Goal: Task Accomplishment & Management: Use online tool/utility

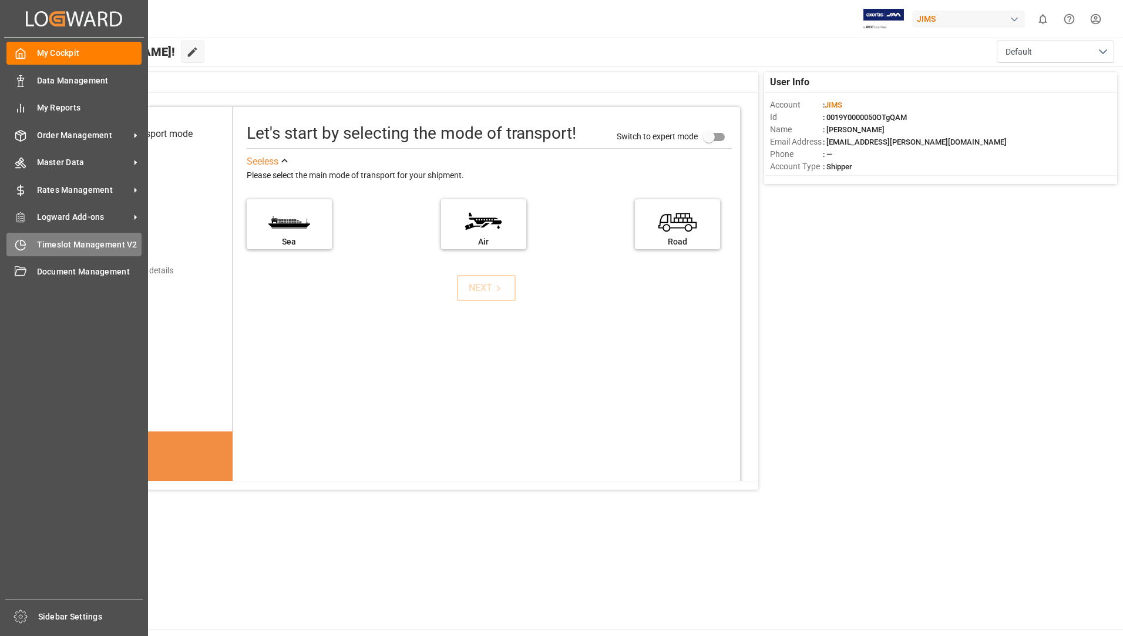
click at [49, 248] on span "Timeslot Management V2" at bounding box center [89, 244] width 105 height 12
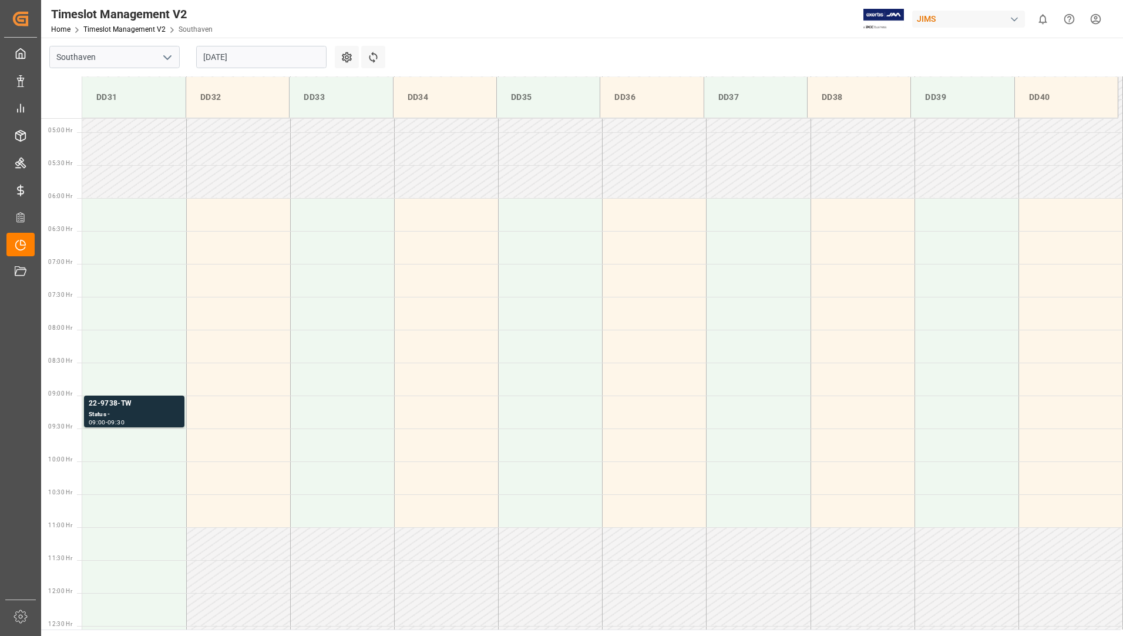
scroll to position [321, 0]
click at [132, 422] on td at bounding box center [134, 438] width 104 height 33
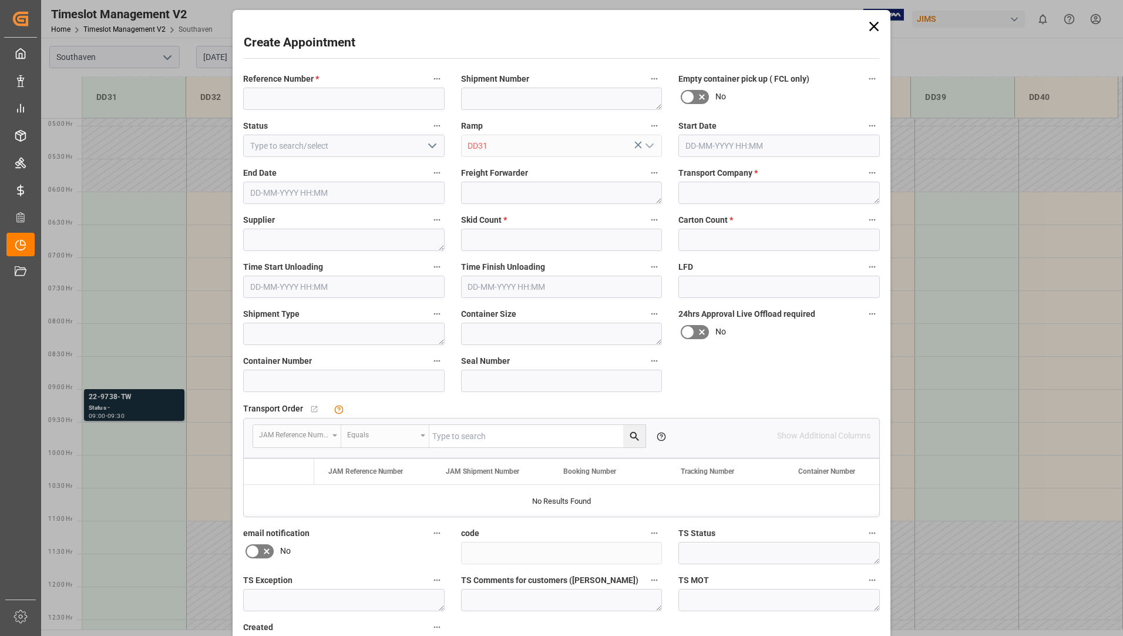
type input "[DATE] 09:30"
type input "[DATE] 10:00"
click at [144, 411] on div "Create Appointment Reference Number * Shipment Number Empty container pick up (…" at bounding box center [561, 318] width 1123 height 636
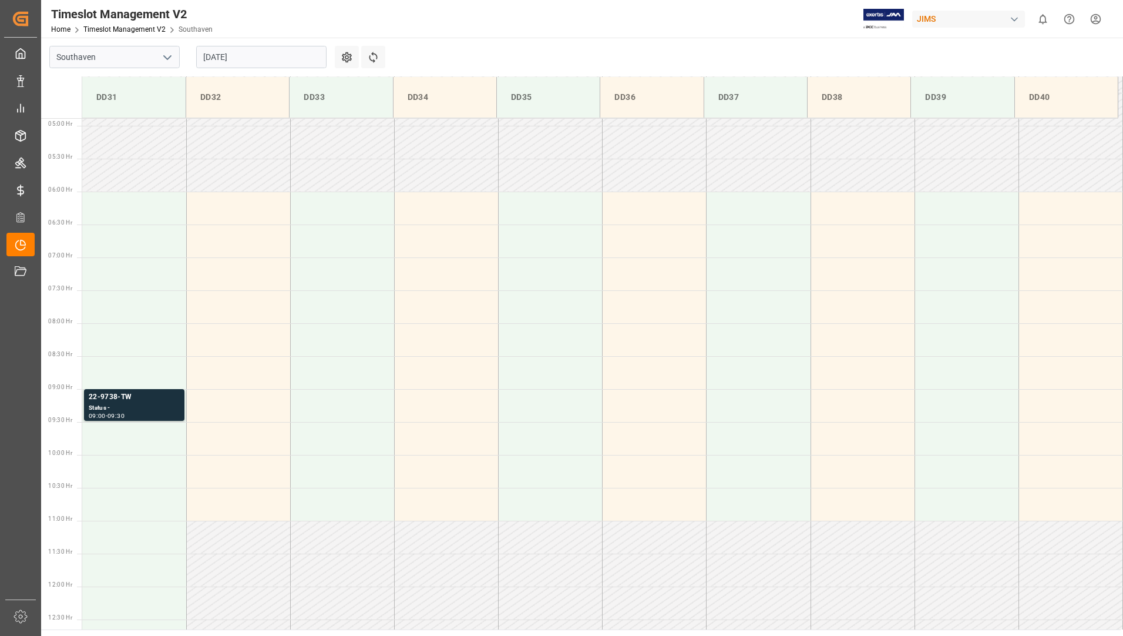
click at [160, 413] on div "09:00 - 09:30" at bounding box center [134, 416] width 91 height 6
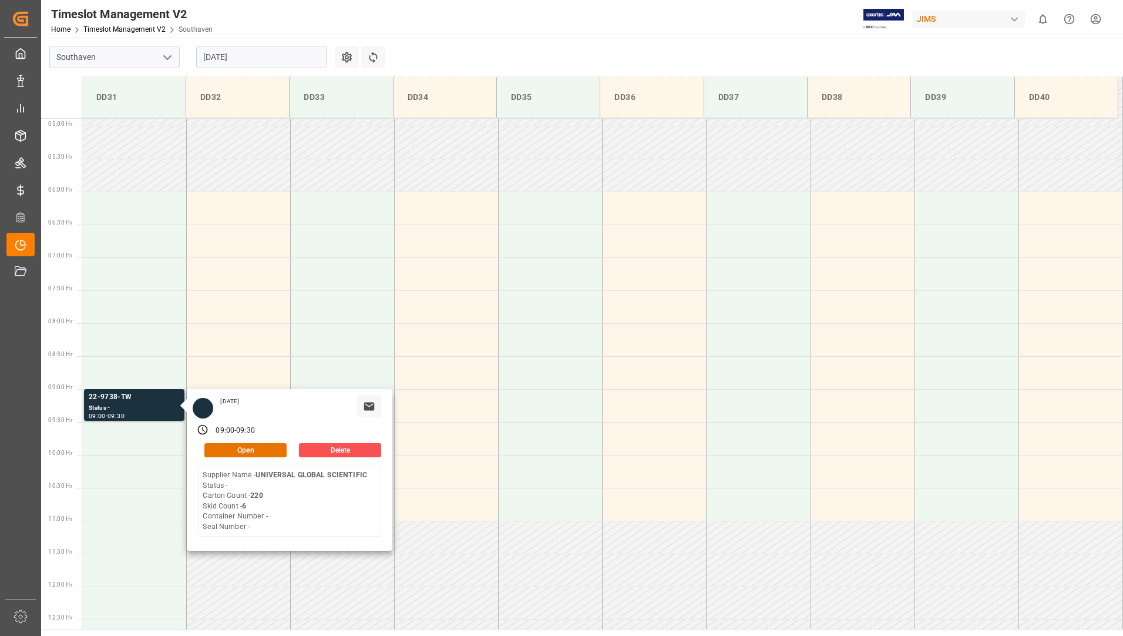
click at [518, 18] on div "Timeslot Management V2 Home Timeslot Management V2 Southaven JIMS 0 Notificatio…" at bounding box center [578, 19] width 1090 height 38
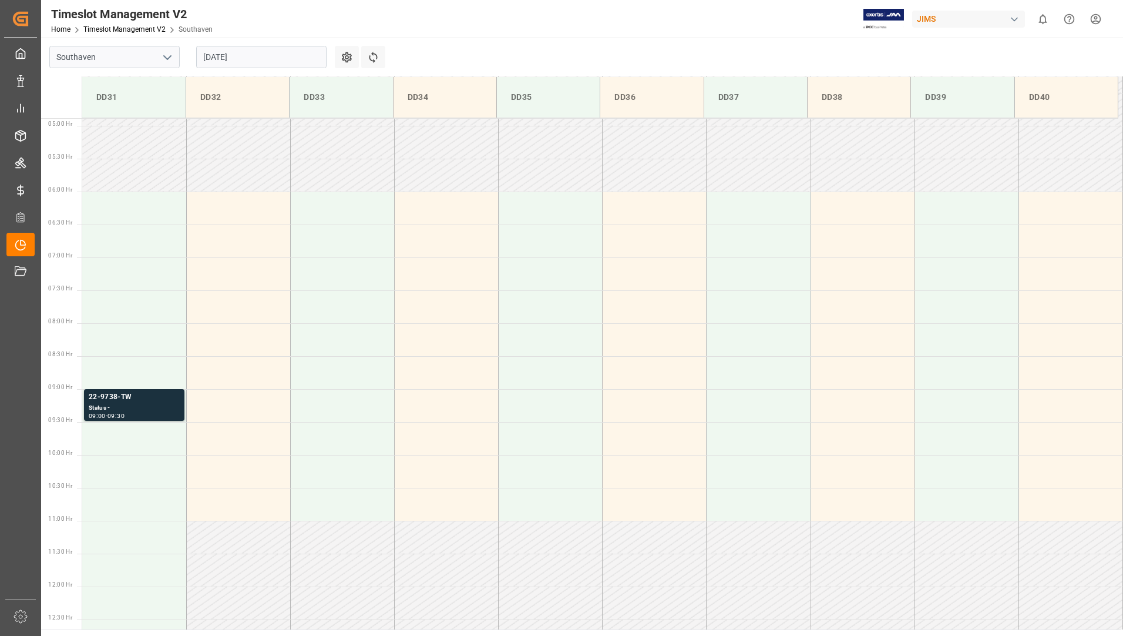
click at [275, 64] on input "[DATE]" at bounding box center [261, 57] width 130 height 22
click at [532, 48] on main "Southaven [DATE] Settings Refresh Time Slots DD31 DD32 DD33 DD34 DD35 DD36 DD37…" at bounding box center [581, 333] width 1080 height 591
click at [166, 413] on div "09:00 - 09:30" at bounding box center [134, 416] width 91 height 6
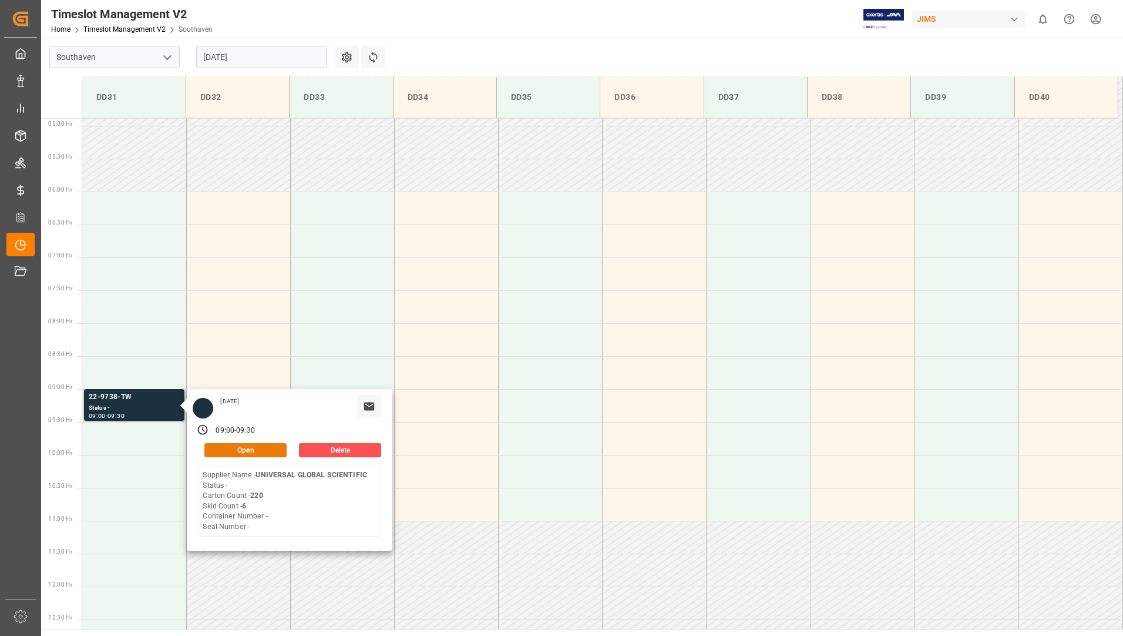
click at [218, 446] on button "Open" at bounding box center [245, 450] width 82 height 14
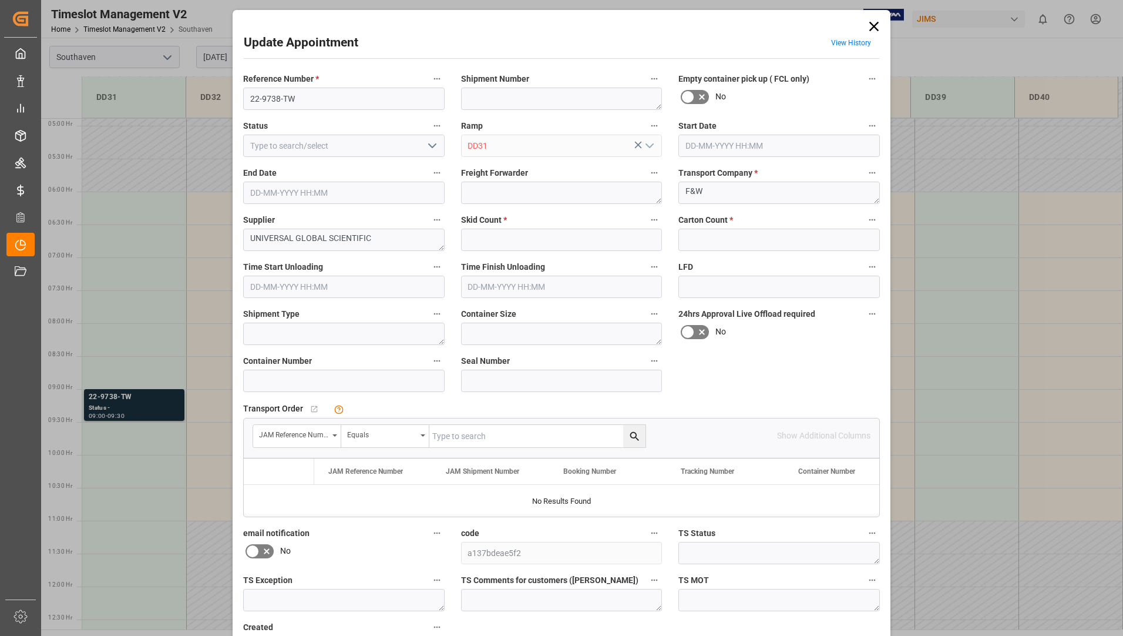
type input "6"
type input "220"
type input "[DATE] 09:00"
type input "[DATE] 09:30"
type input "[DATE] 15:22"
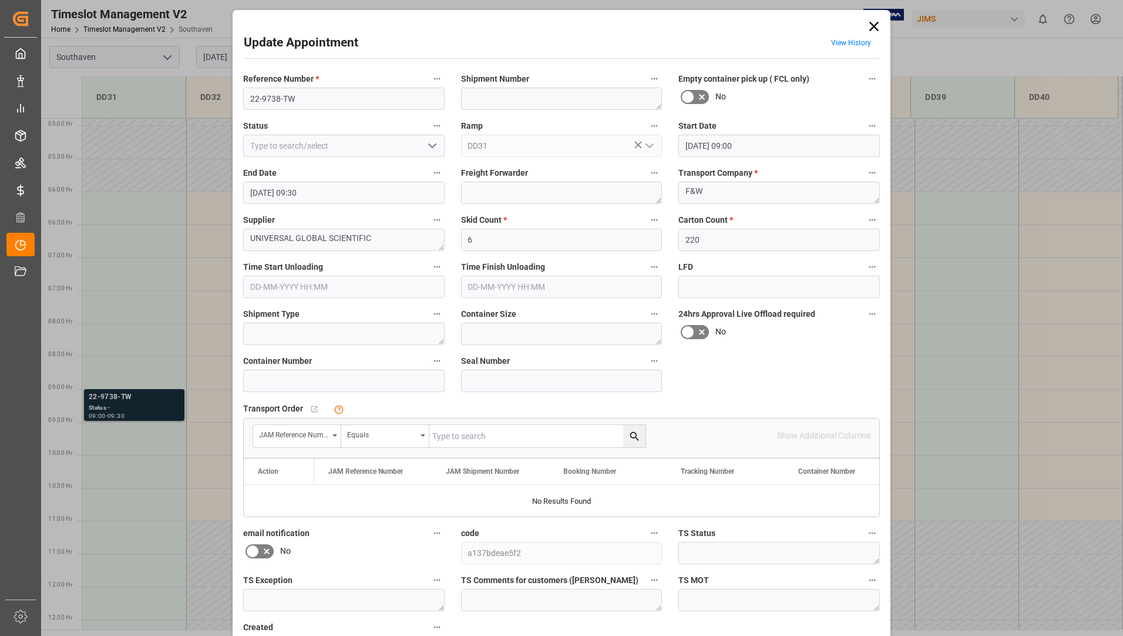
click at [553, 436] on input "text" at bounding box center [537, 436] width 216 height 22
type input "22-9738-tw"
click at [631, 435] on icon "search button" at bounding box center [634, 436] width 12 height 12
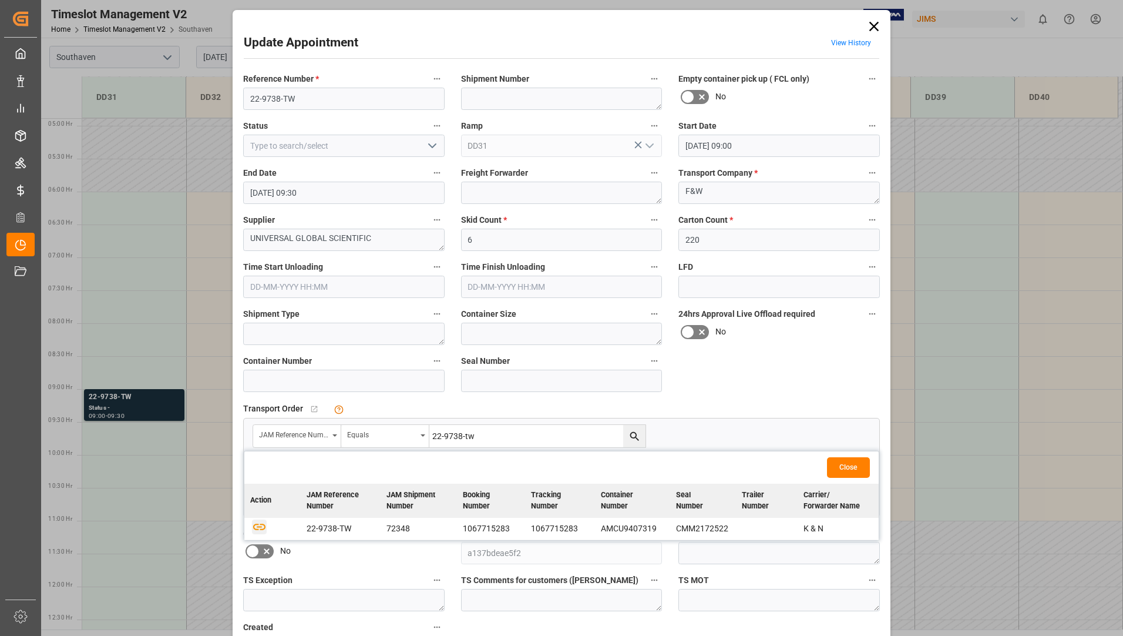
click at [261, 527] on icon "button" at bounding box center [259, 526] width 15 height 15
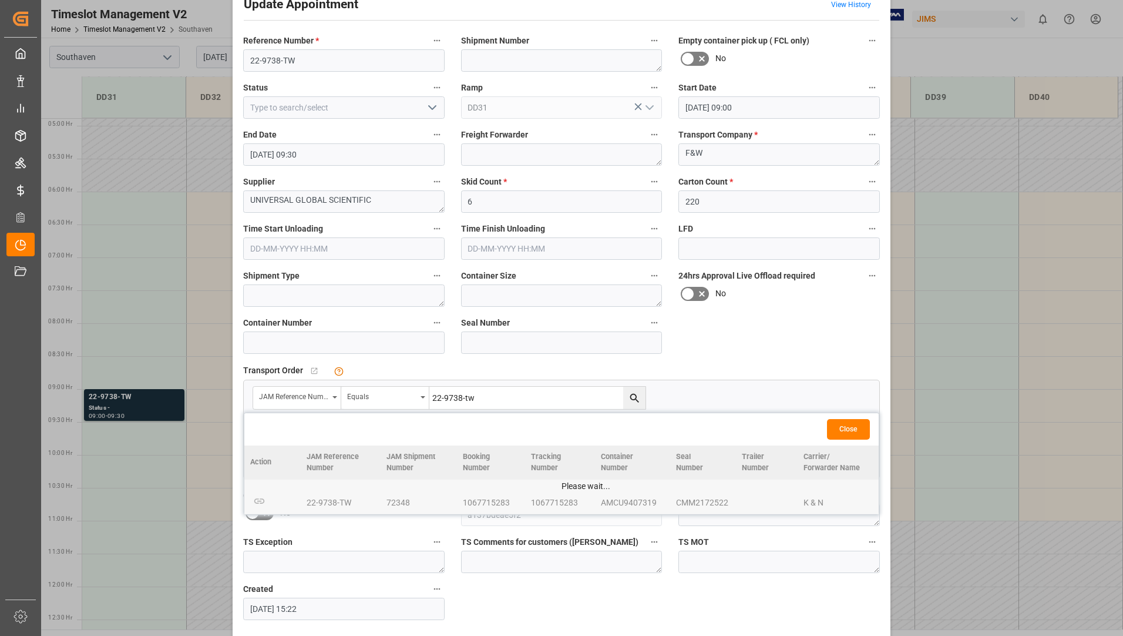
scroll to position [82, 0]
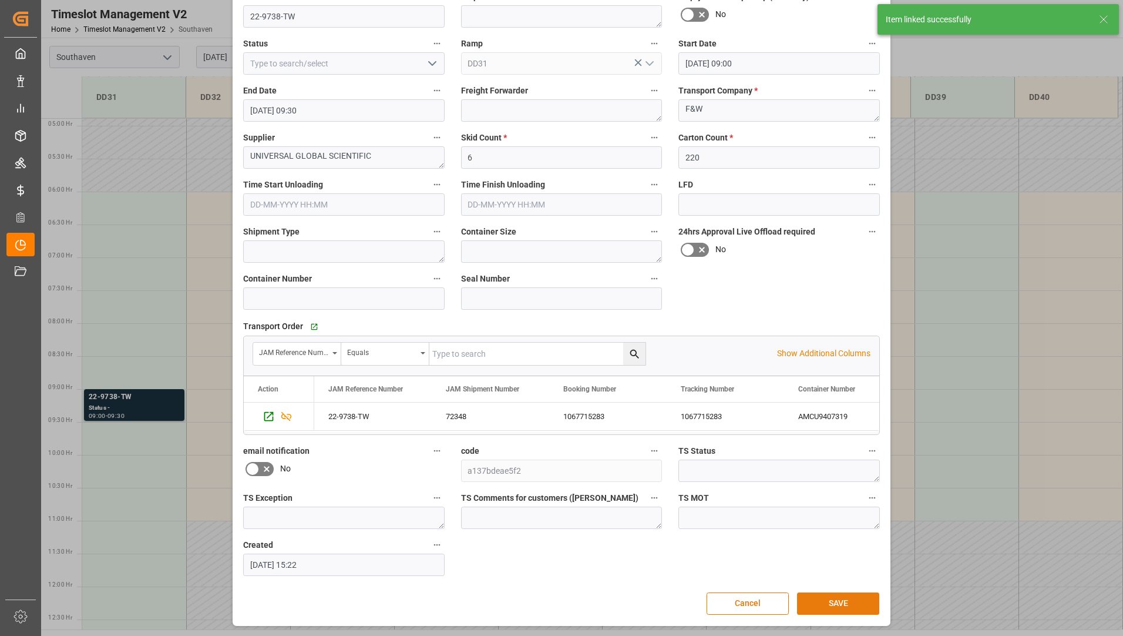
click at [823, 599] on button "SAVE" at bounding box center [838, 603] width 82 height 22
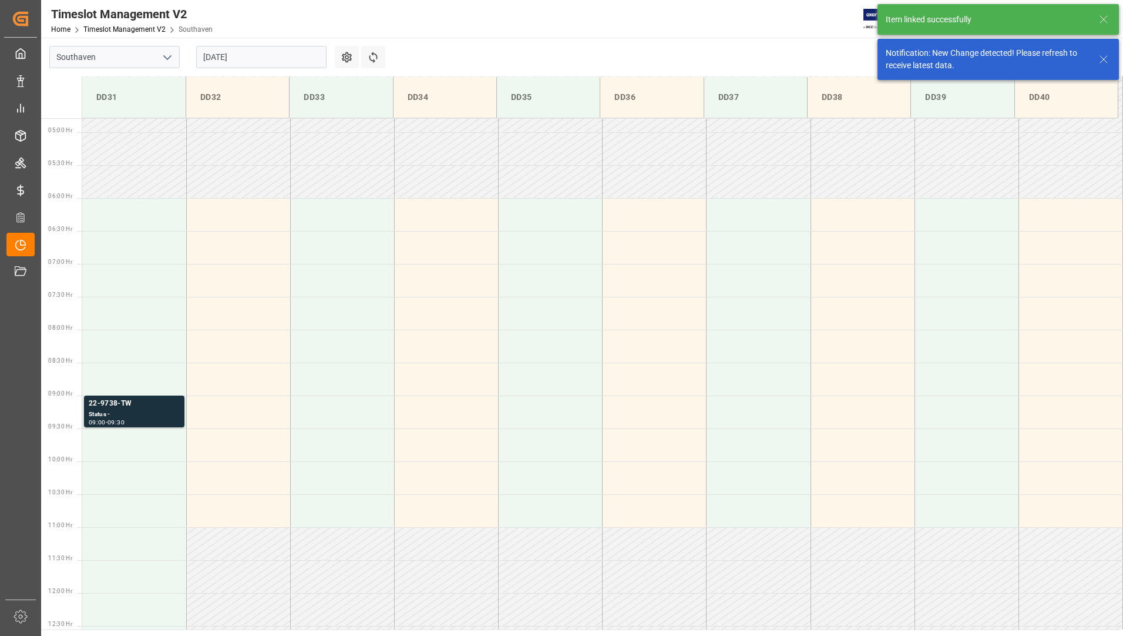
scroll to position [321, 0]
click at [147, 391] on div "22-9738-TW Status - 09:00 - 09:30" at bounding box center [134, 405] width 100 height 32
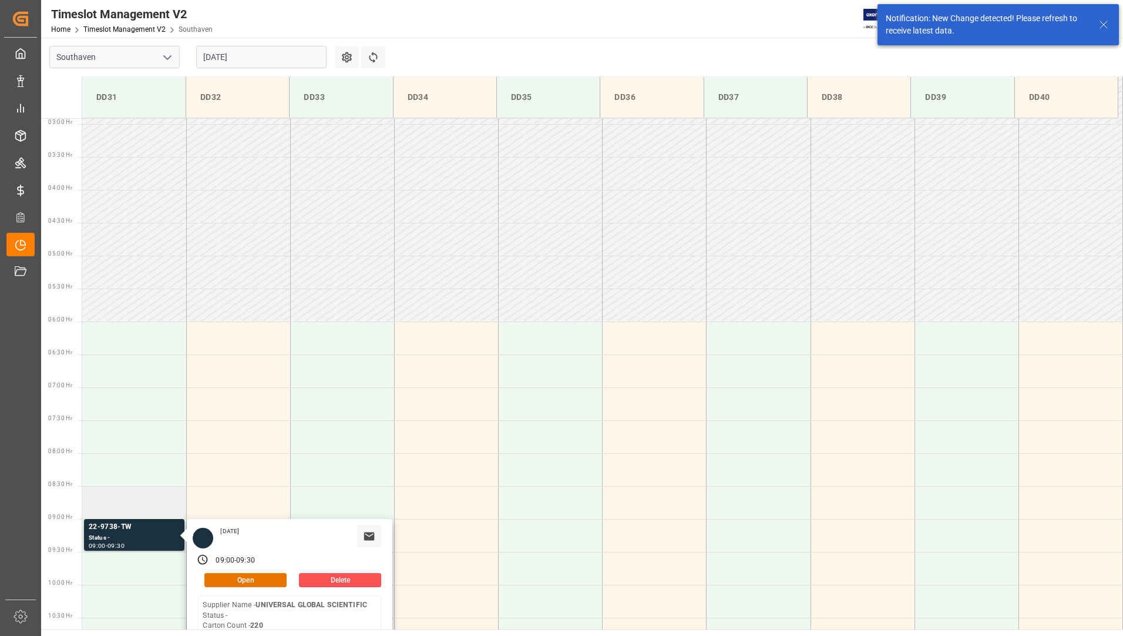
scroll to position [380, 0]
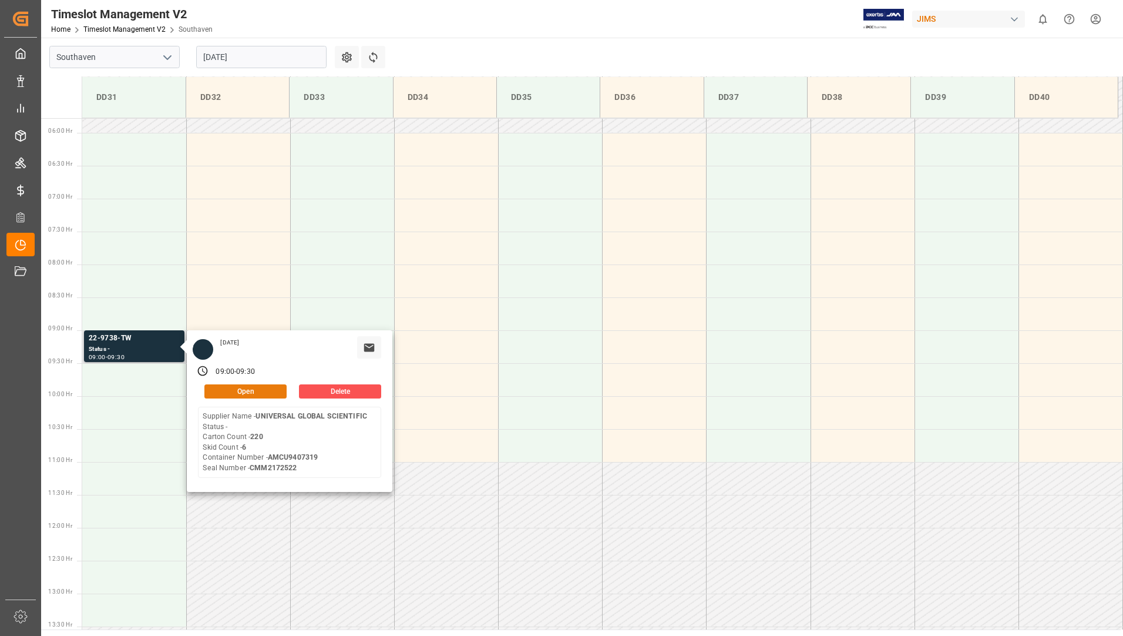
click at [218, 386] on button "Open" at bounding box center [245, 391] width 82 height 14
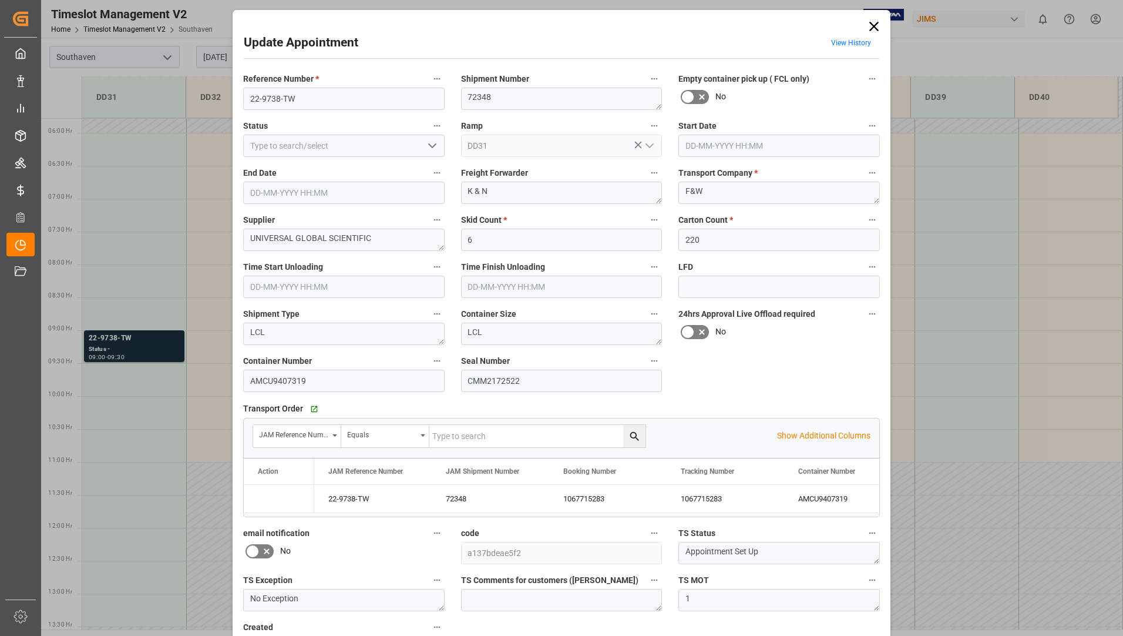
type input "[DATE] 09:00"
type input "[DATE] 09:30"
type input "[DATE] 15:22"
click at [873, 26] on icon at bounding box center [873, 26] width 9 height 9
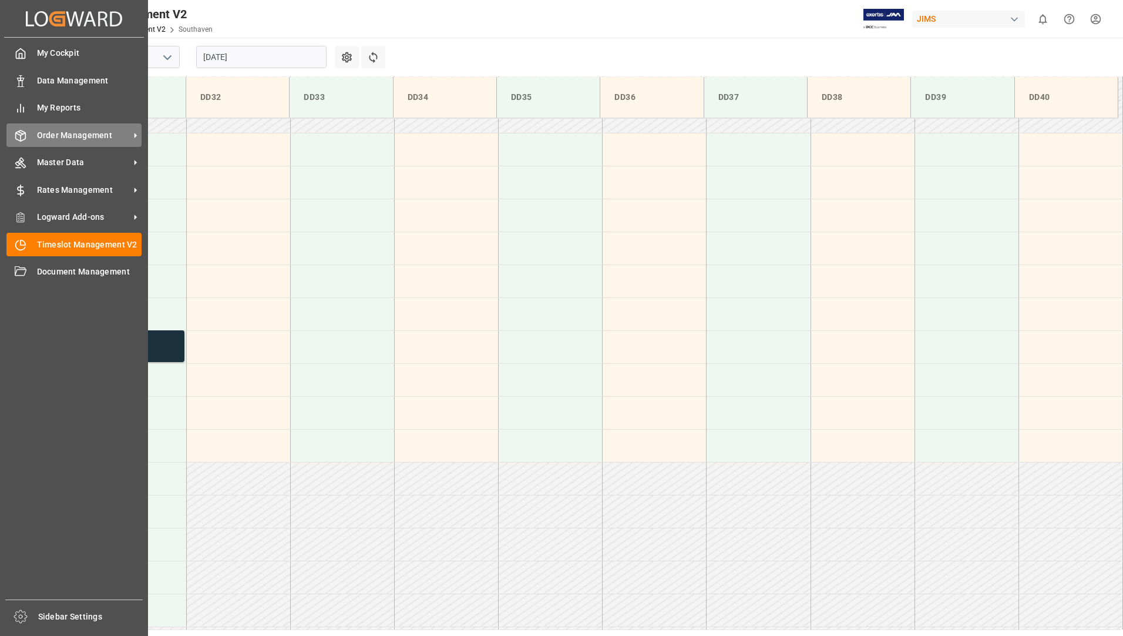
click at [56, 136] on span "Order Management" at bounding box center [83, 135] width 93 height 12
click at [58, 128] on div "Order Management Order Management" at bounding box center [73, 134] width 135 height 23
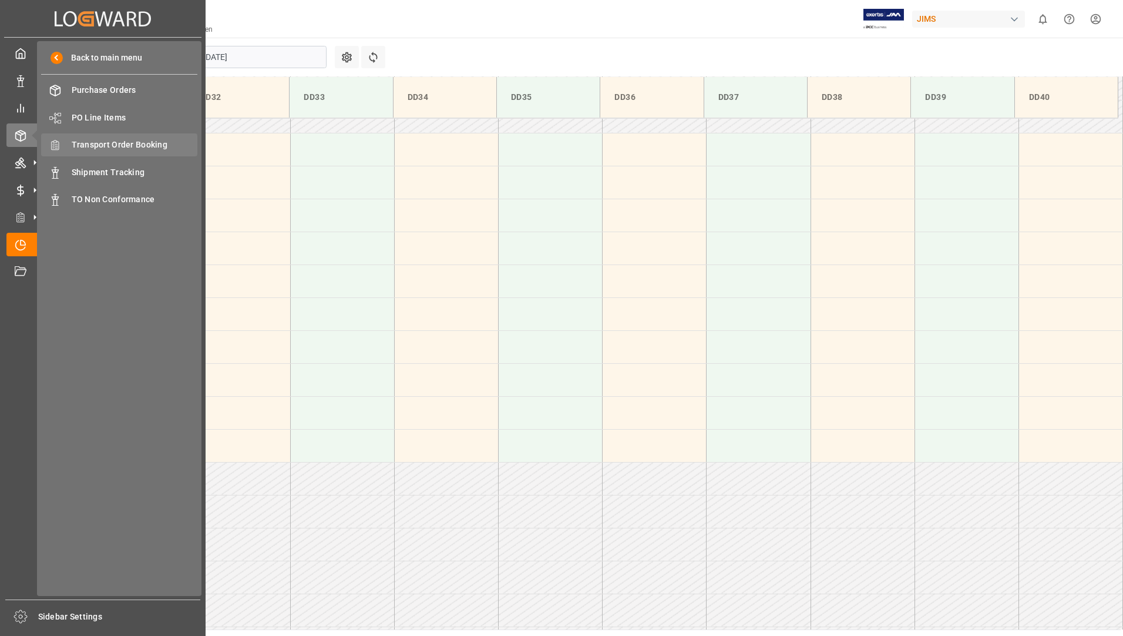
click at [153, 149] on span "Transport Order Booking" at bounding box center [135, 145] width 126 height 12
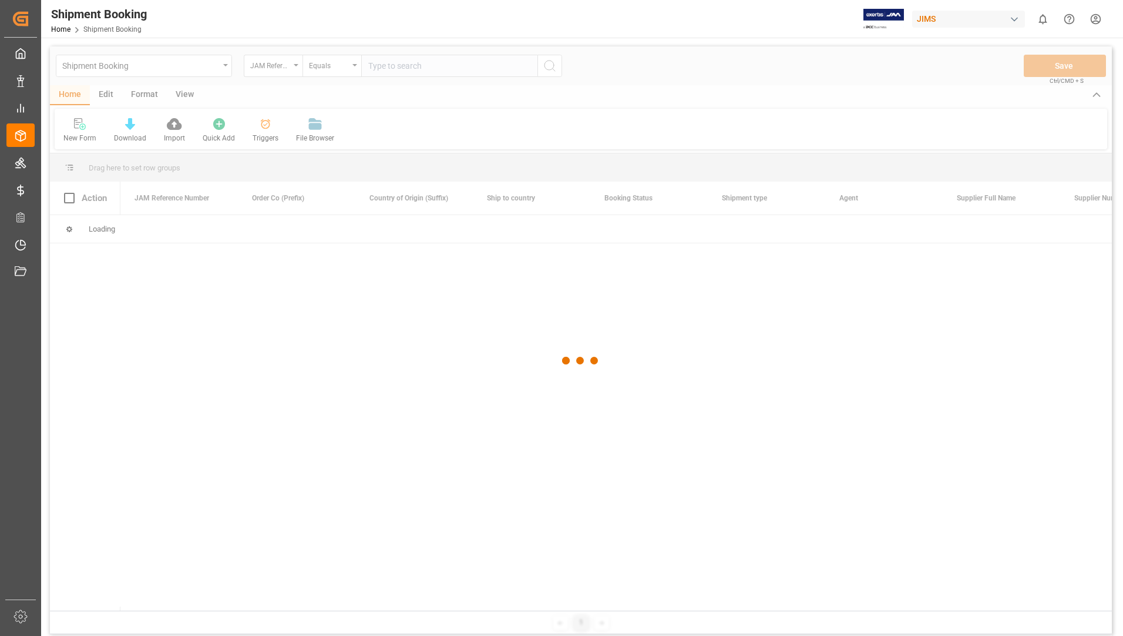
click at [403, 65] on div at bounding box center [581, 360] width 1062 height 628
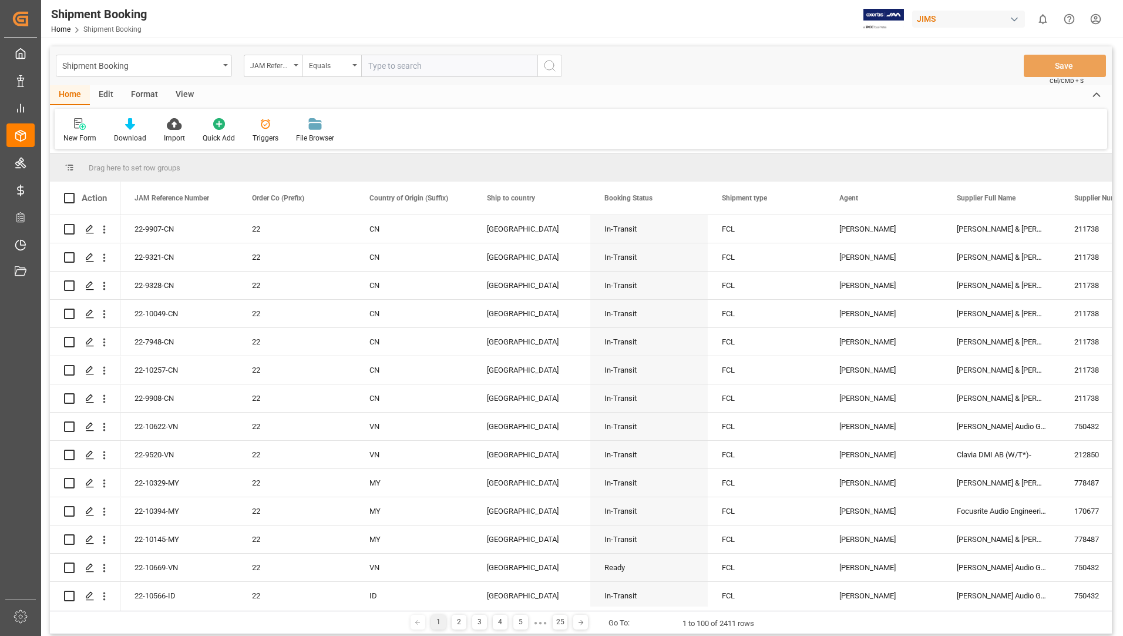
click at [403, 65] on input "text" at bounding box center [449, 66] width 176 height 22
type input "22-9738"
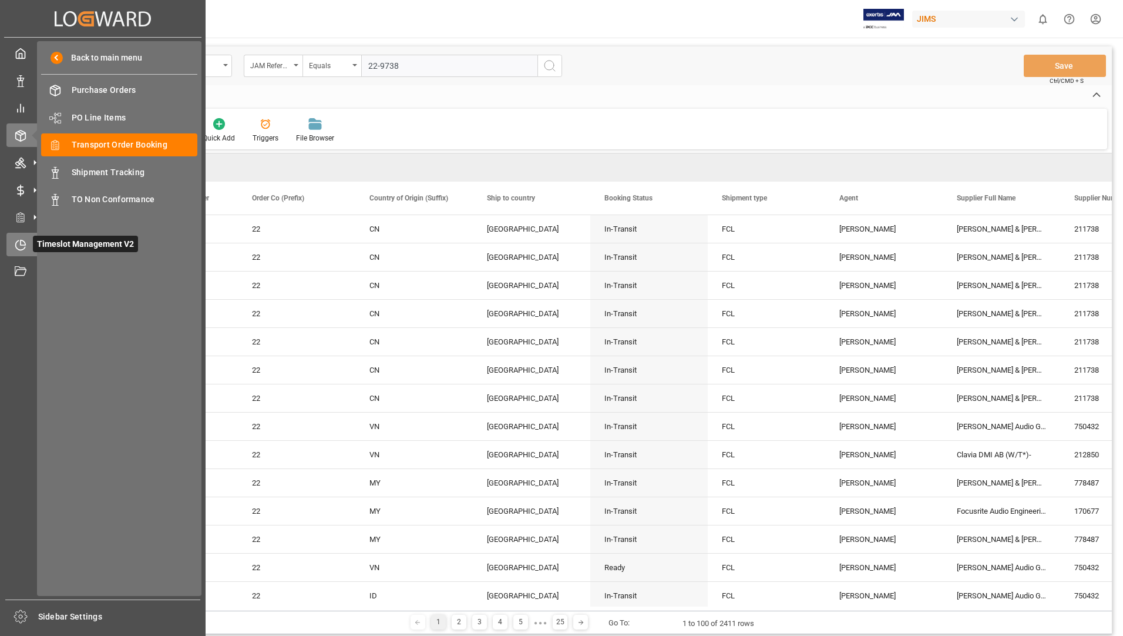
click at [56, 237] on span "Timeslot Management V2" at bounding box center [85, 244] width 105 height 16
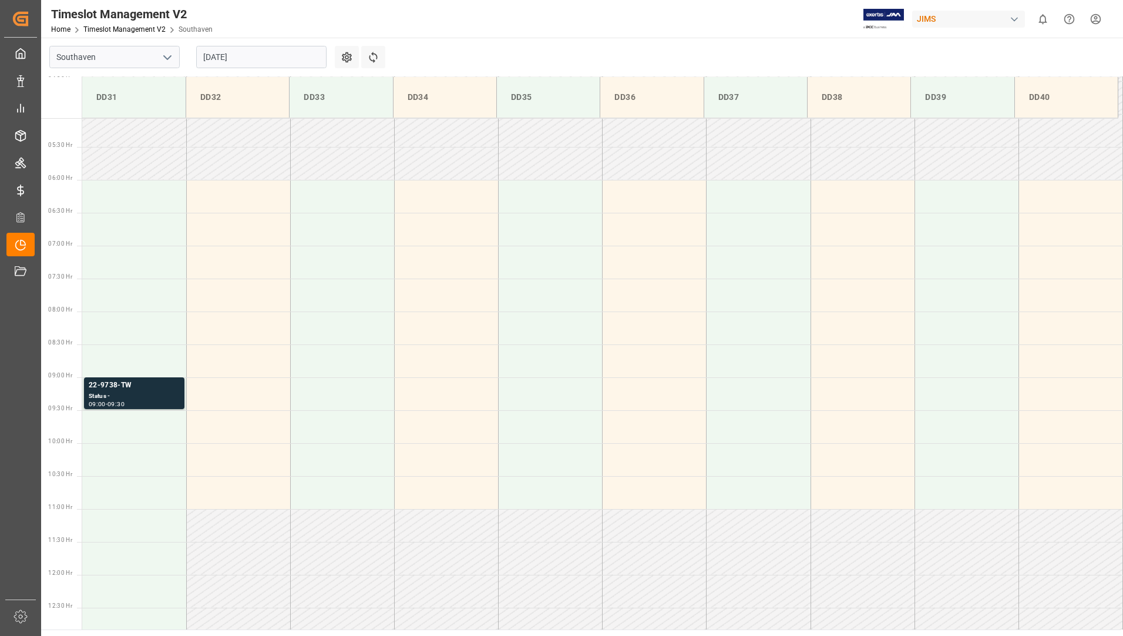
scroll to position [387, 0]
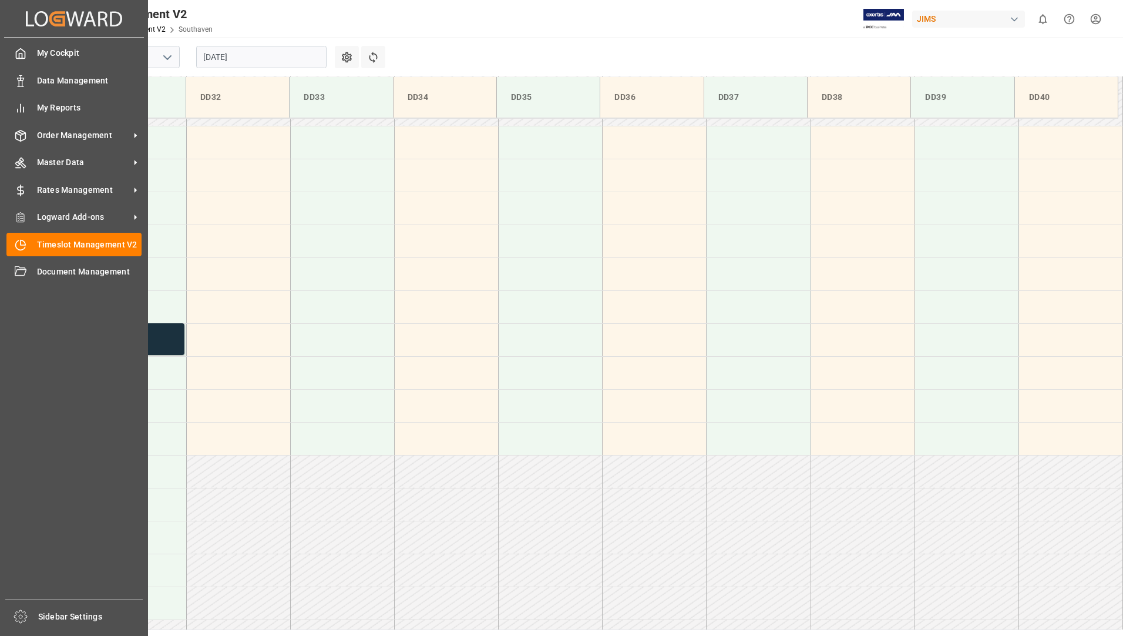
click at [83, 121] on div "My Cockpit My Cockpit Data Management Data Management My Reports My Reports Ord…" at bounding box center [74, 318] width 140 height 561
click at [83, 127] on div "Order Management Order Management" at bounding box center [73, 134] width 135 height 23
click at [83, 135] on span "Order Management" at bounding box center [83, 135] width 93 height 12
click at [82, 132] on span "Order Management" at bounding box center [83, 135] width 93 height 12
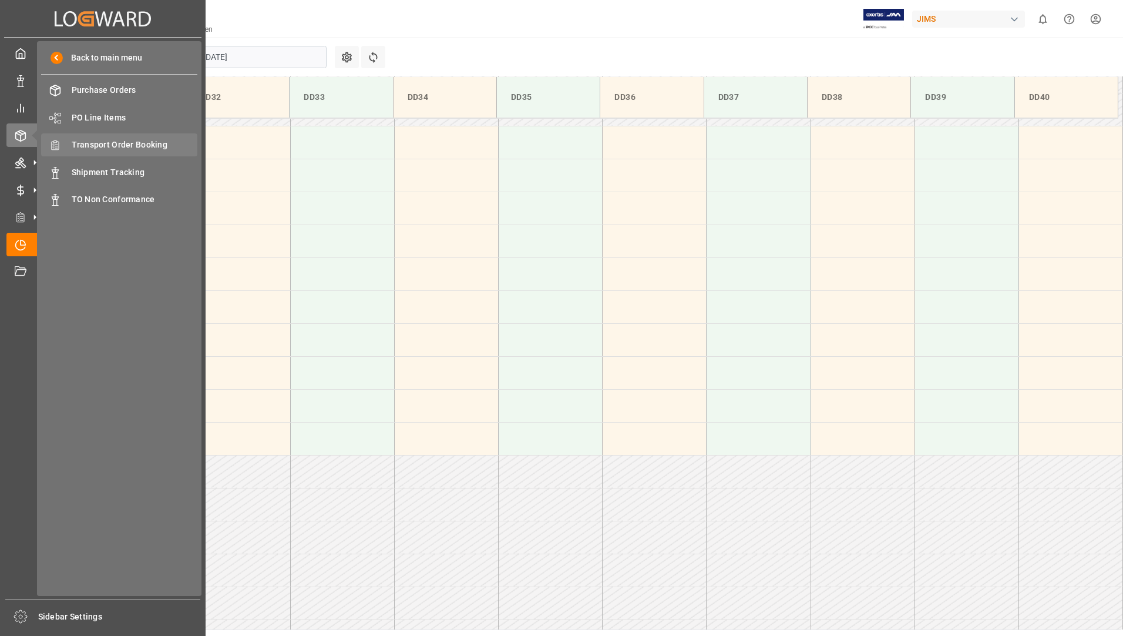
click at [120, 139] on span "Transport Order Booking" at bounding box center [135, 145] width 126 height 12
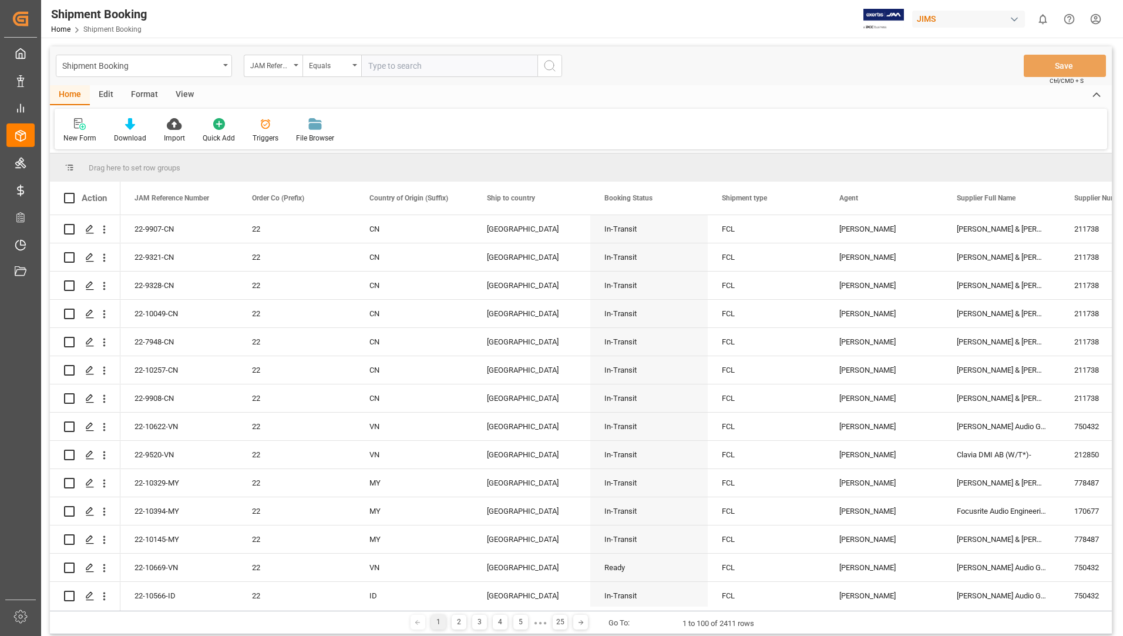
click at [429, 65] on input "text" at bounding box center [449, 66] width 176 height 22
type input "22-9738-tw"
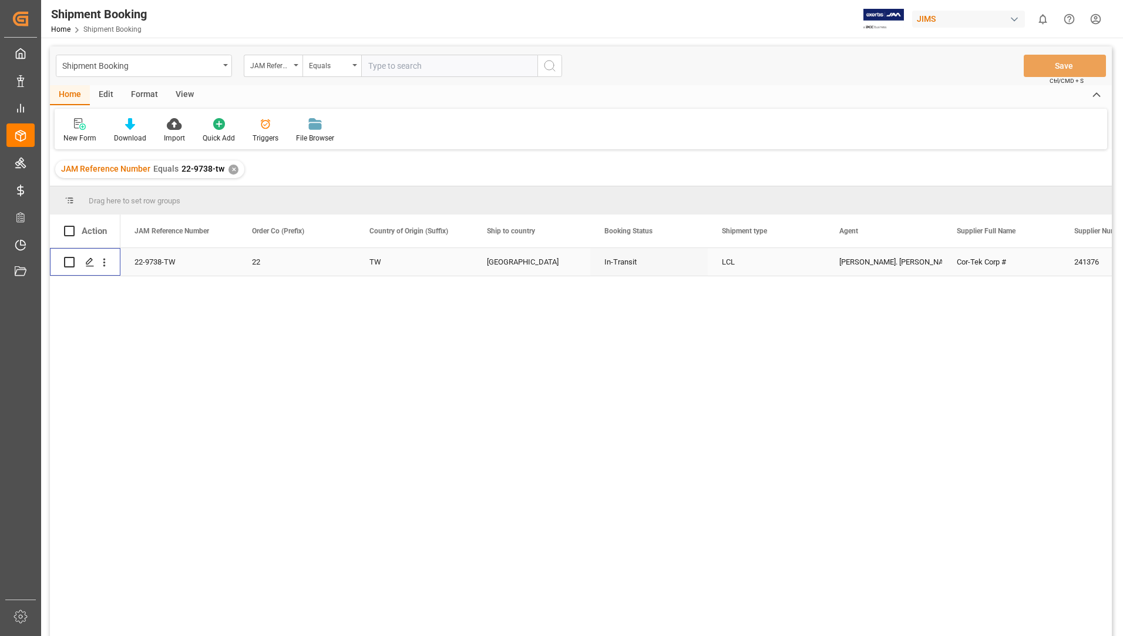
click at [70, 257] on input "Press Space to toggle row selection (unchecked)" at bounding box center [69, 262] width 11 height 11
checkbox input "true"
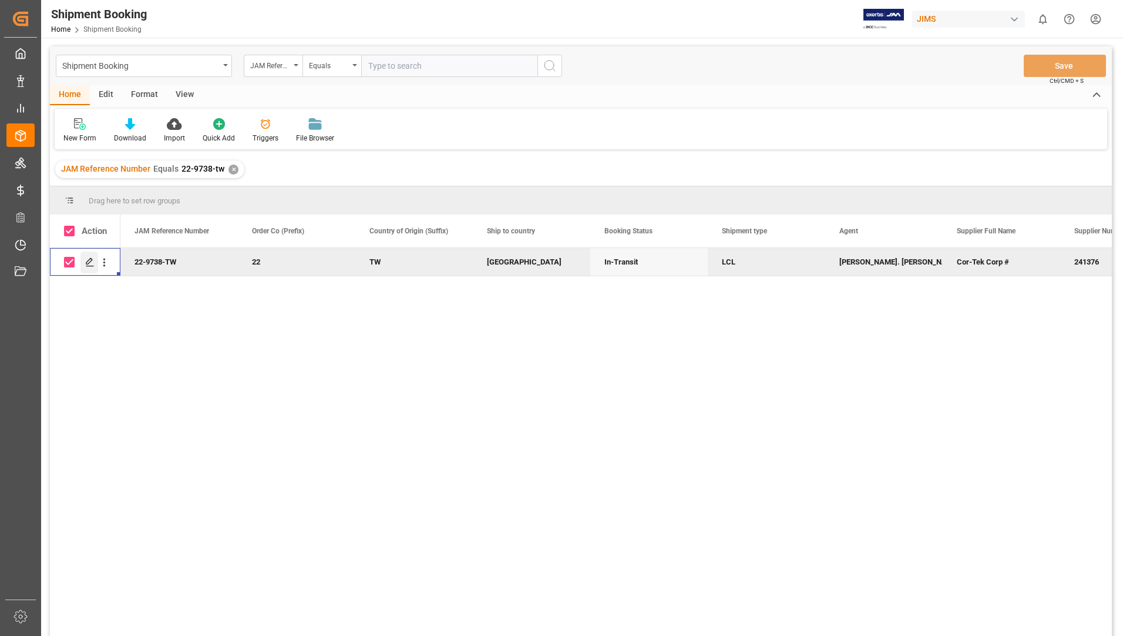
click at [91, 260] on icon "Press SPACE to deselect this row." at bounding box center [89, 261] width 9 height 9
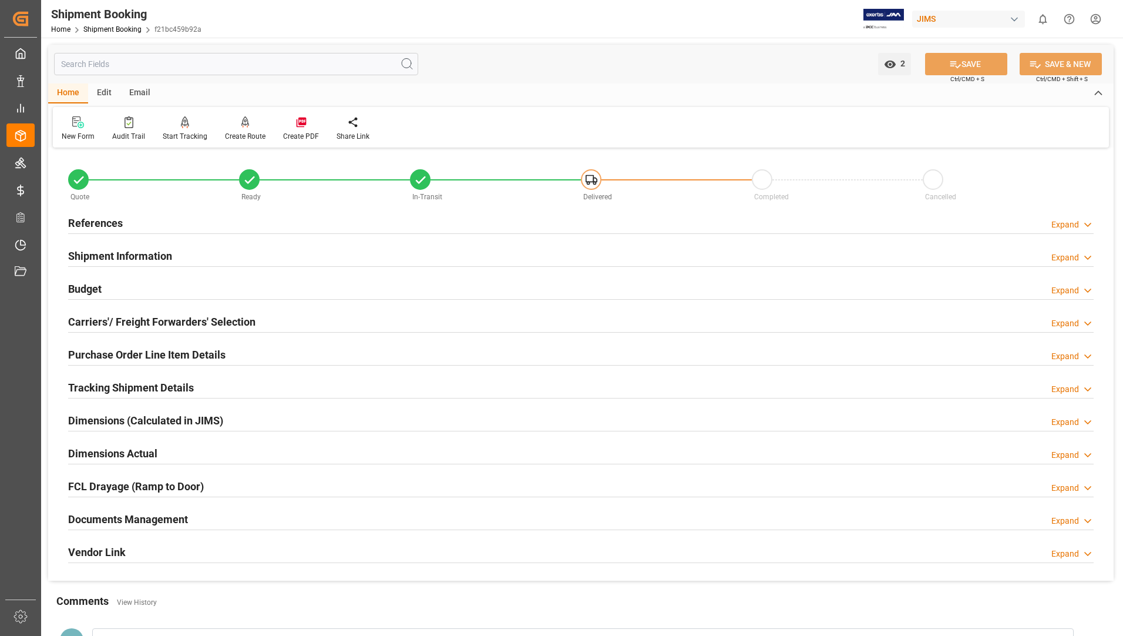
click at [108, 516] on h2 "Documents Management" at bounding box center [128, 519] width 120 height 16
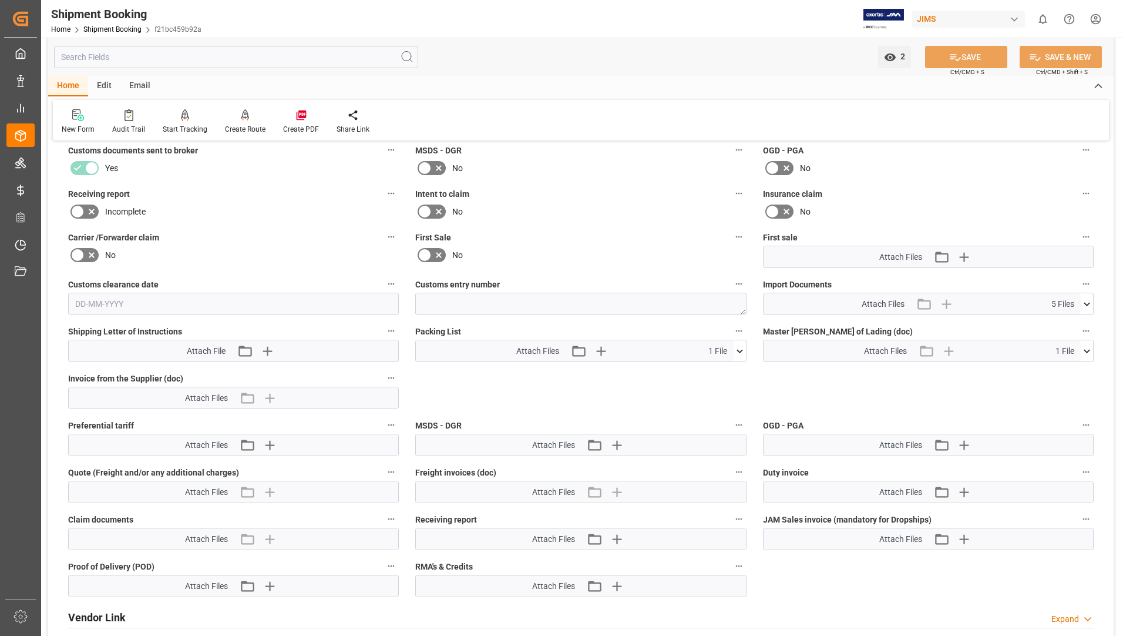
scroll to position [470, 0]
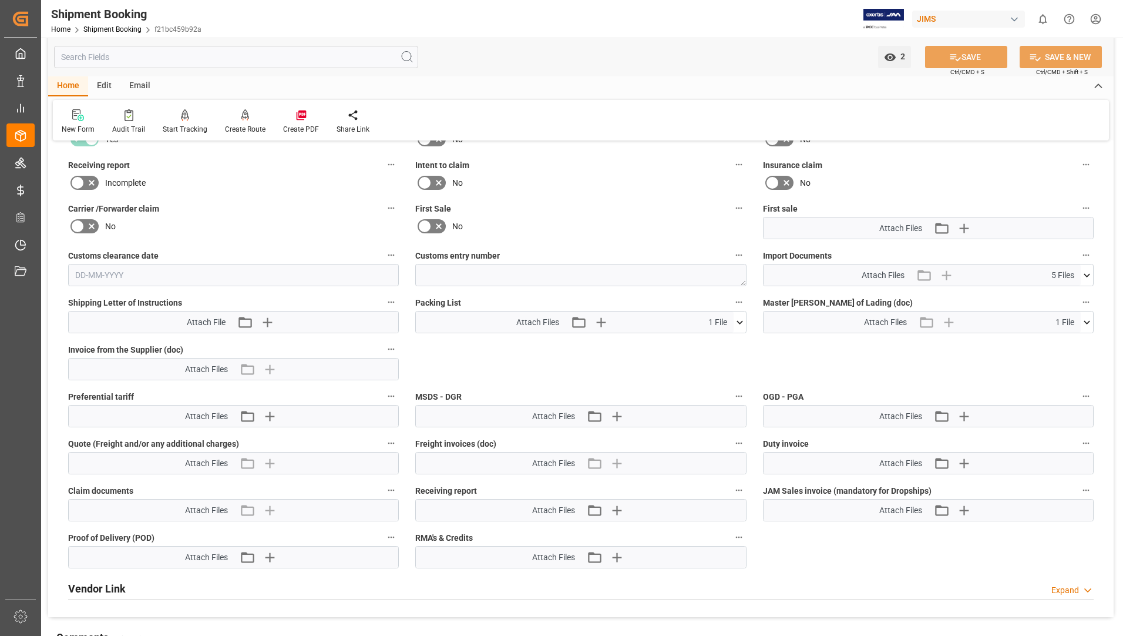
click at [741, 319] on icon at bounding box center [740, 322] width 12 height 12
click at [735, 341] on icon at bounding box center [733, 344] width 12 height 12
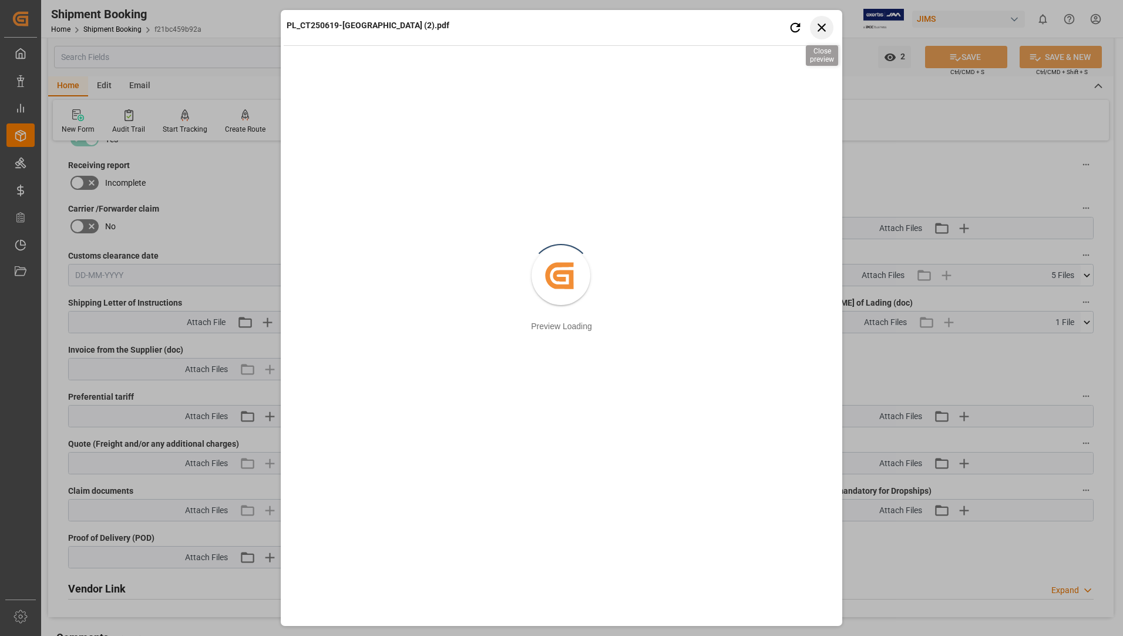
click at [824, 26] on icon "button" at bounding box center [822, 27] width 15 height 15
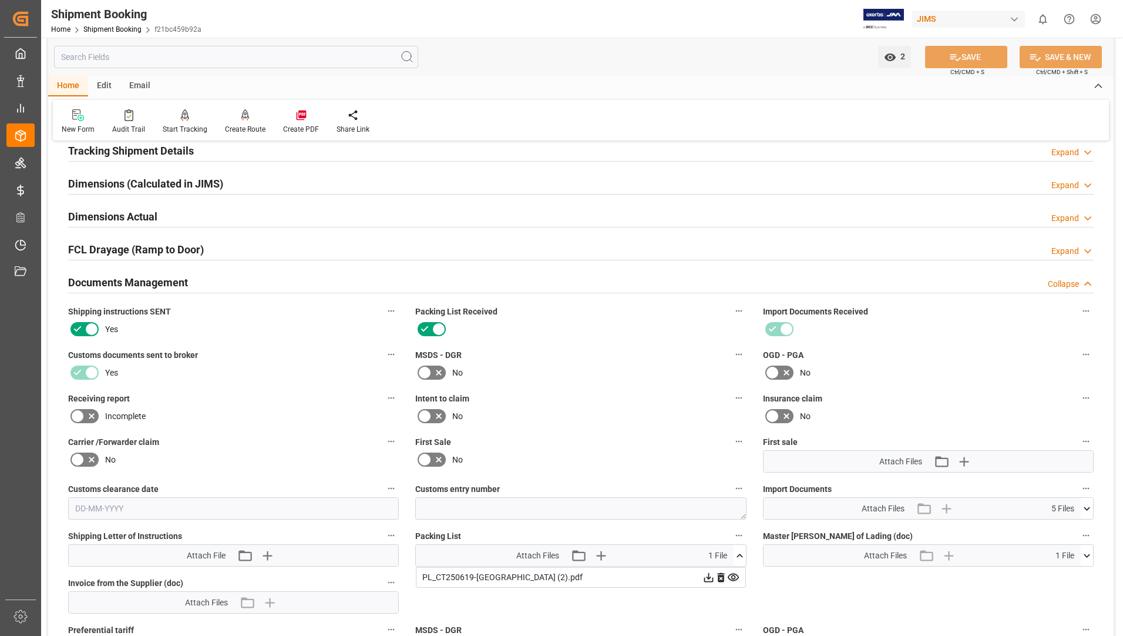
scroll to position [176, 0]
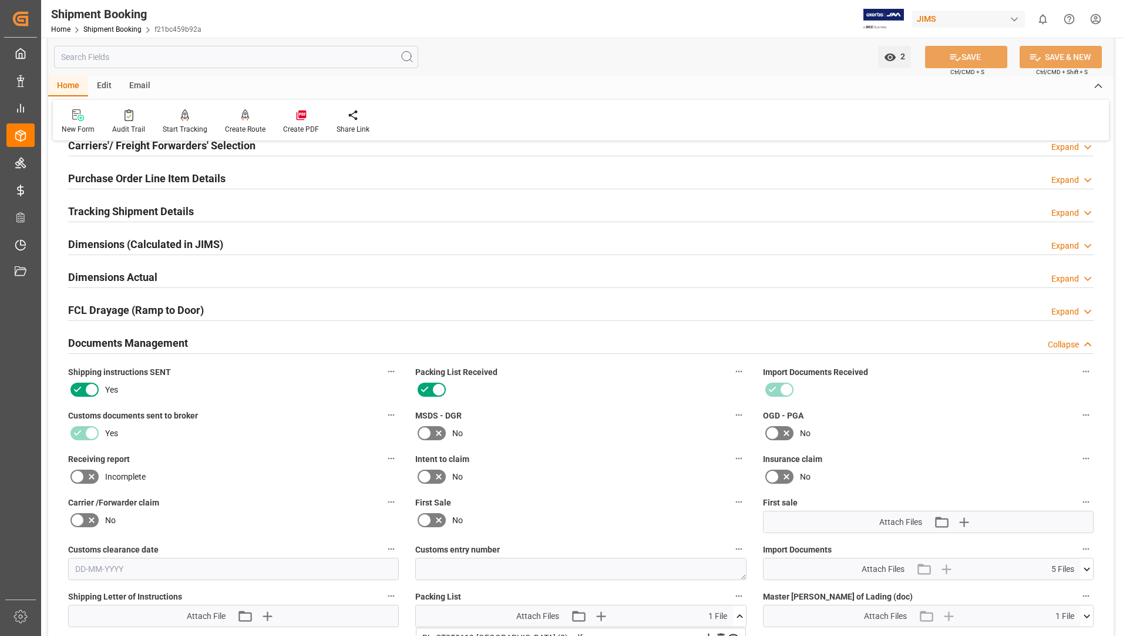
click at [187, 175] on h2 "Purchase Order Line Item Details" at bounding box center [146, 178] width 157 height 16
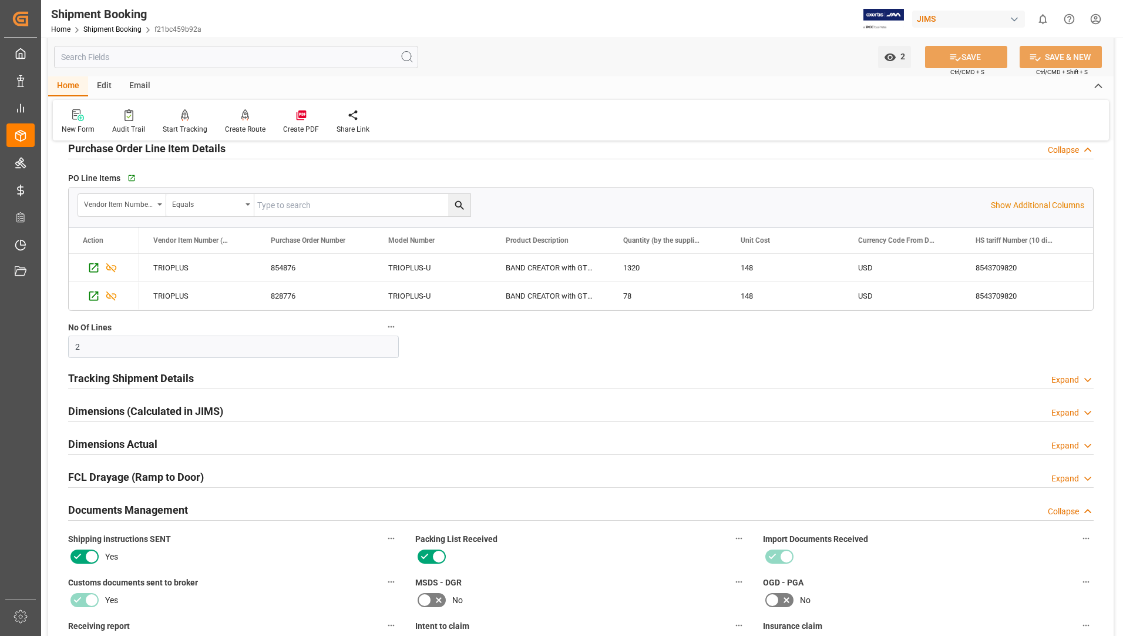
scroll to position [235, 0]
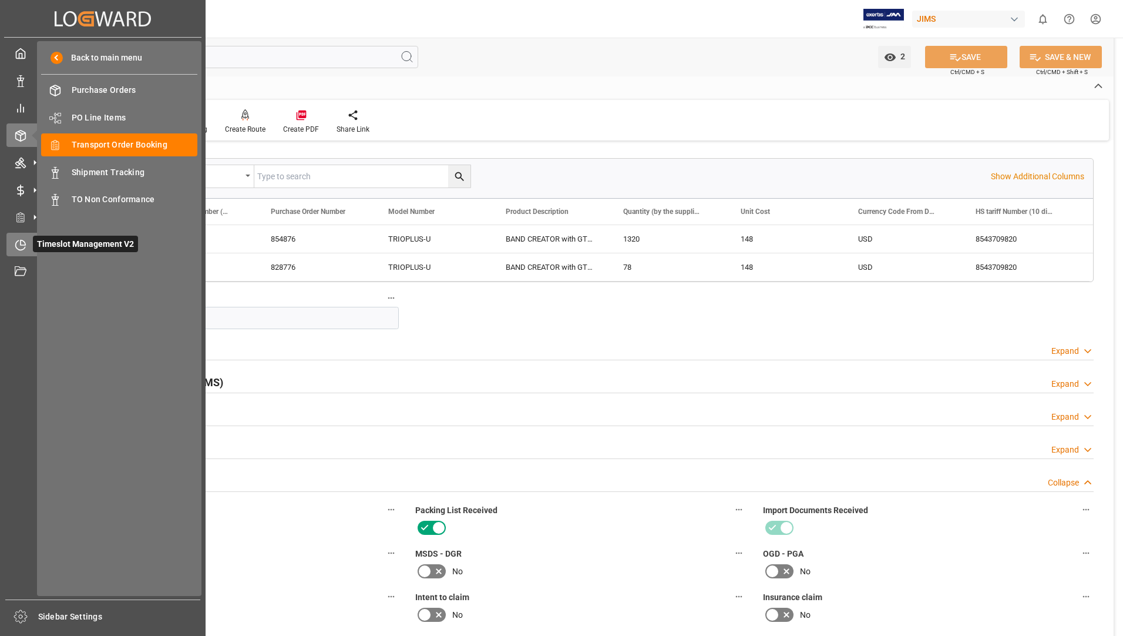
click at [89, 246] on span "Timeslot Management V2" at bounding box center [85, 244] width 105 height 16
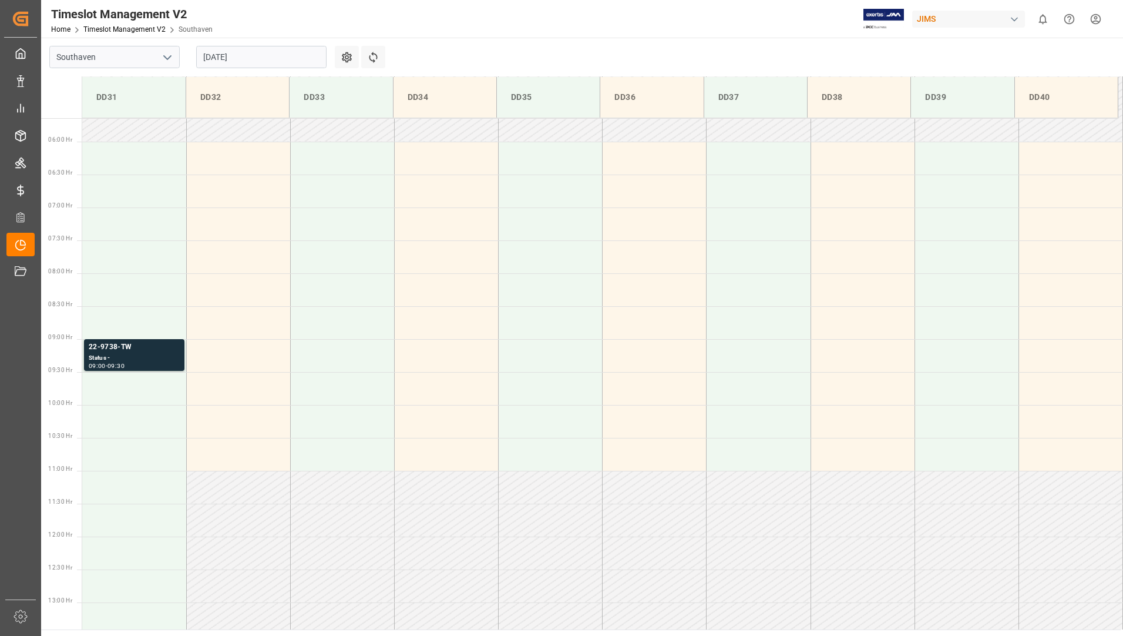
scroll to position [387, 0]
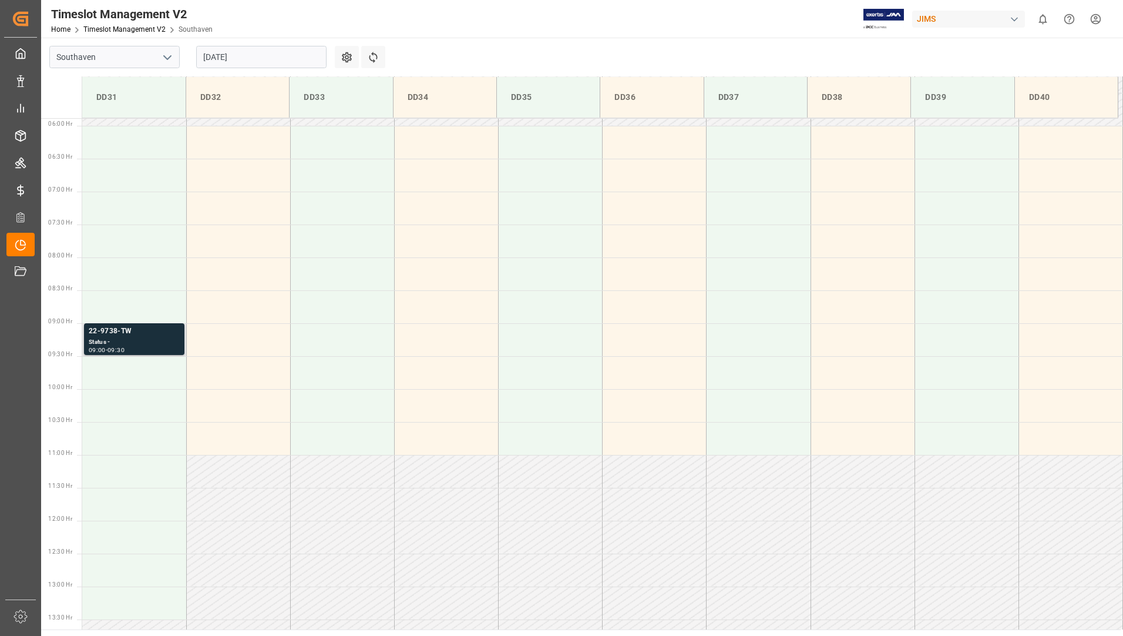
click at [144, 332] on div "22-9738-TW" at bounding box center [134, 331] width 91 height 12
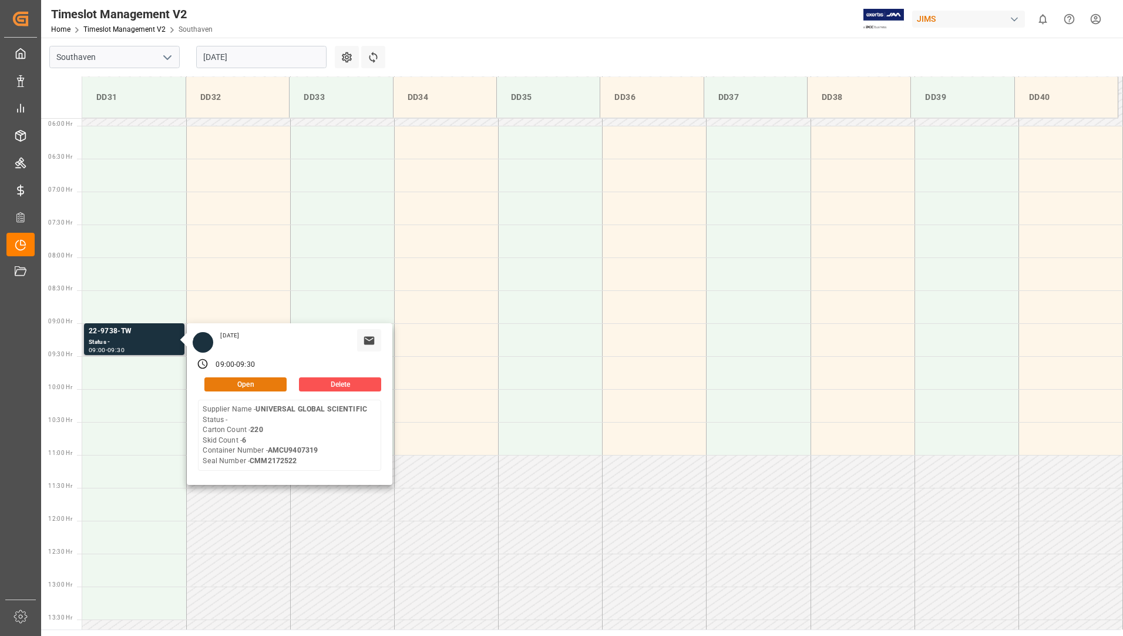
click at [275, 381] on button "Open" at bounding box center [245, 384] width 82 height 14
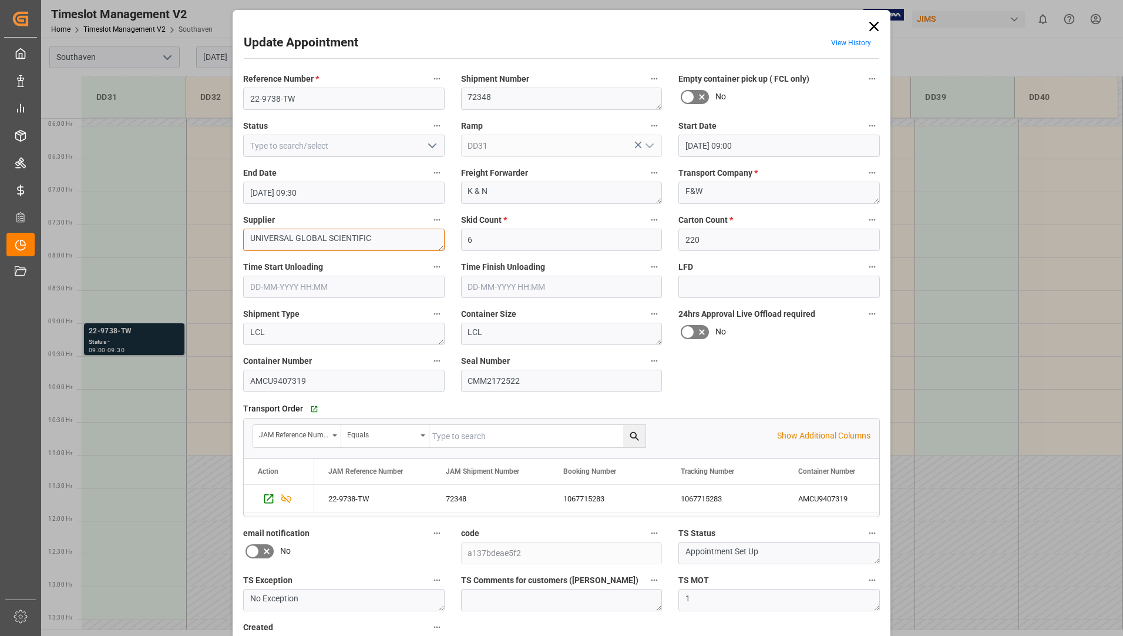
click at [405, 238] on textarea "UNIVERSAL GLOBAL SCIENTIFIC" at bounding box center [343, 239] width 201 height 22
type textarea "U"
type textarea "Cortek"
click at [866, 25] on icon at bounding box center [874, 26] width 16 height 16
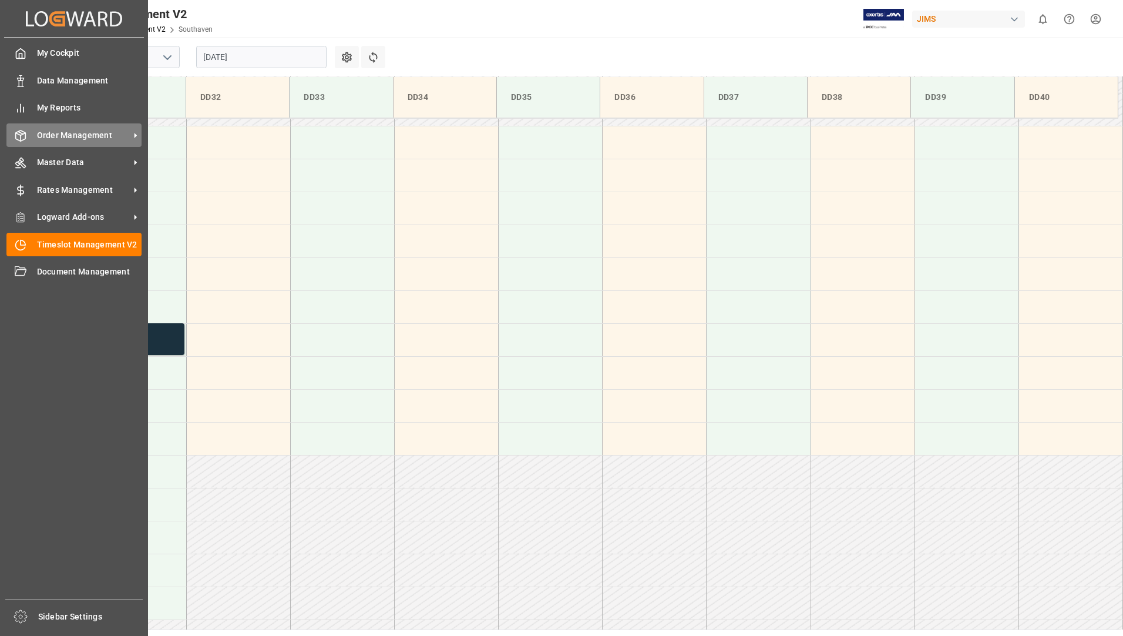
click at [52, 141] on span "Order Management" at bounding box center [83, 135] width 93 height 12
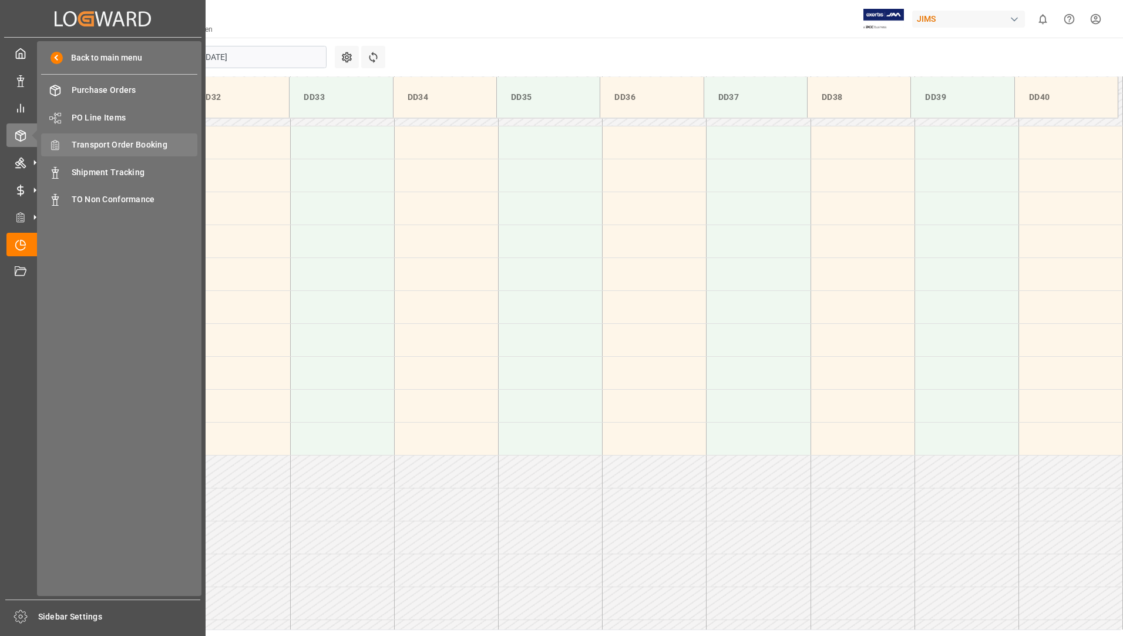
click at [147, 152] on div "Transport Order Booking Transport Order Booking" at bounding box center [119, 144] width 156 height 23
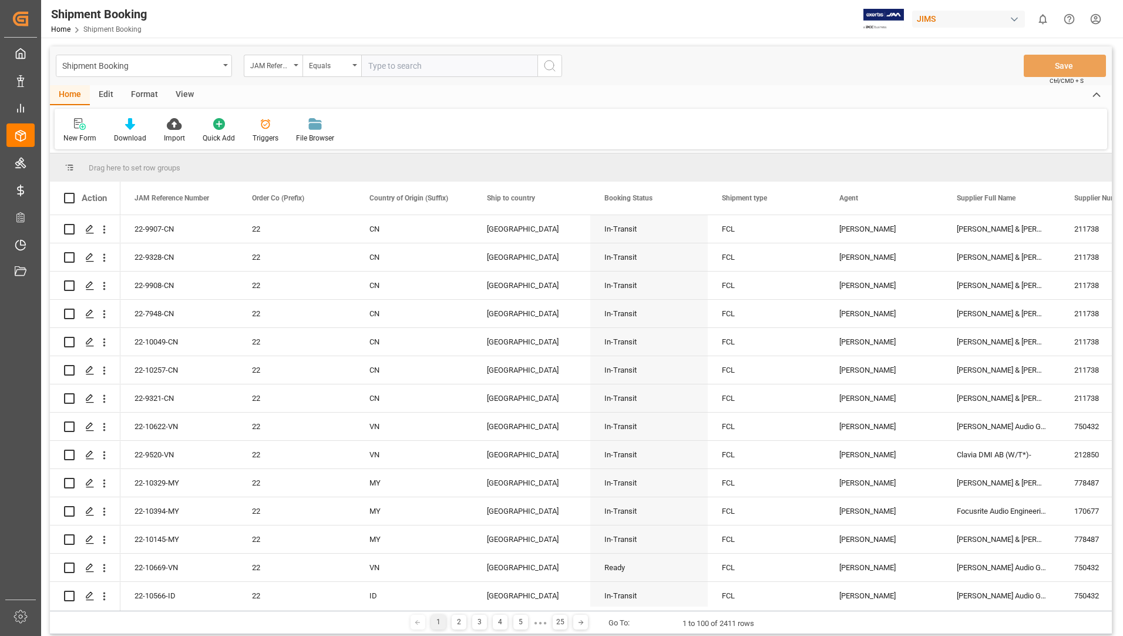
click at [394, 69] on input "text" at bounding box center [449, 66] width 176 height 22
type input "22-9321-cn"
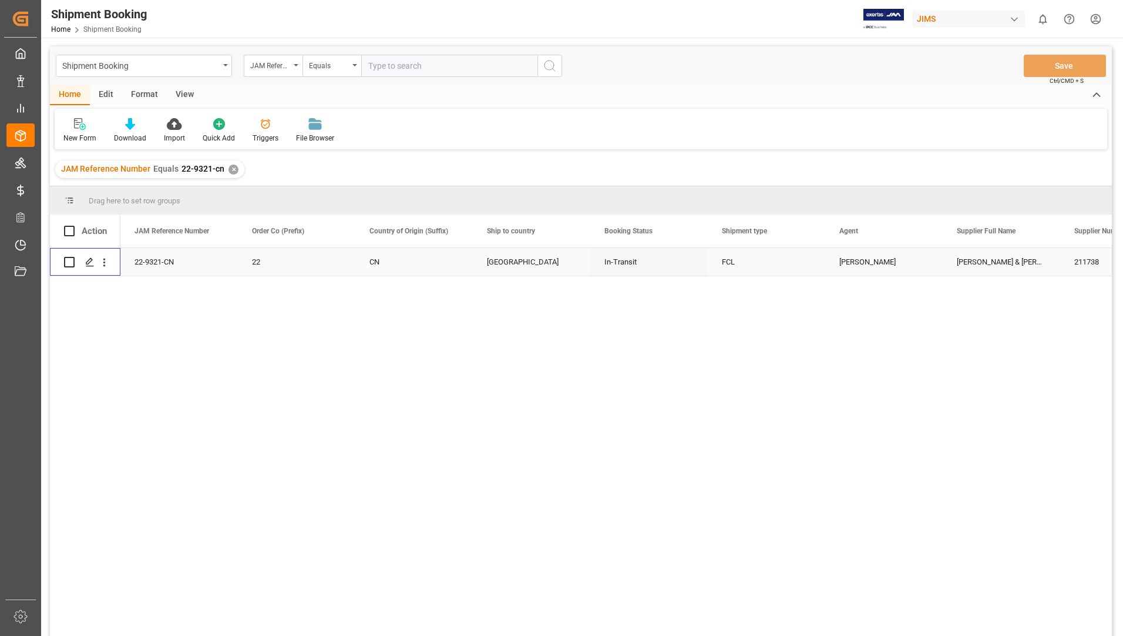
click at [68, 259] on input "Press Space to toggle row selection (unchecked)" at bounding box center [69, 262] width 11 height 11
checkbox input "true"
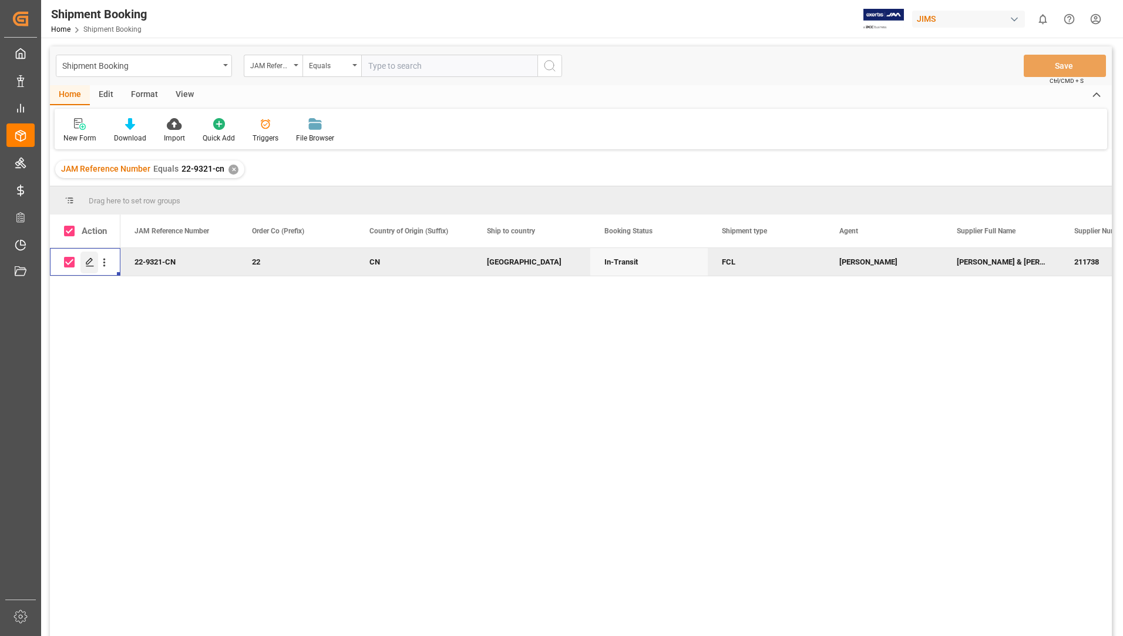
click at [89, 261] on icon "Press SPACE to deselect this row." at bounding box center [89, 261] width 9 height 9
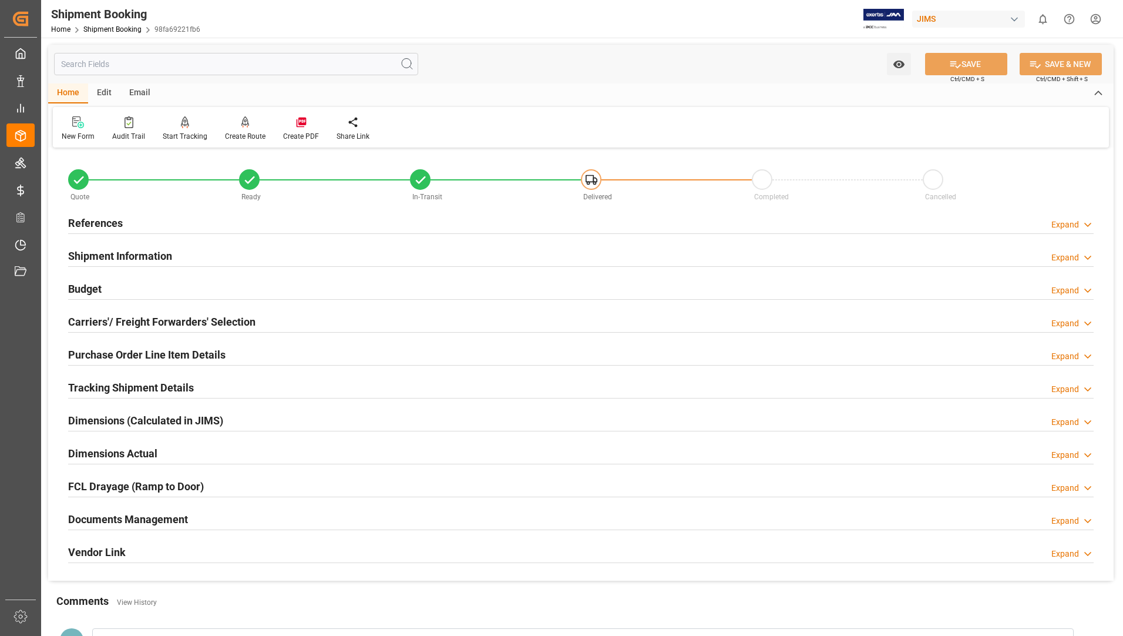
click at [127, 386] on h2 "Tracking Shipment Details" at bounding box center [131, 387] width 126 height 16
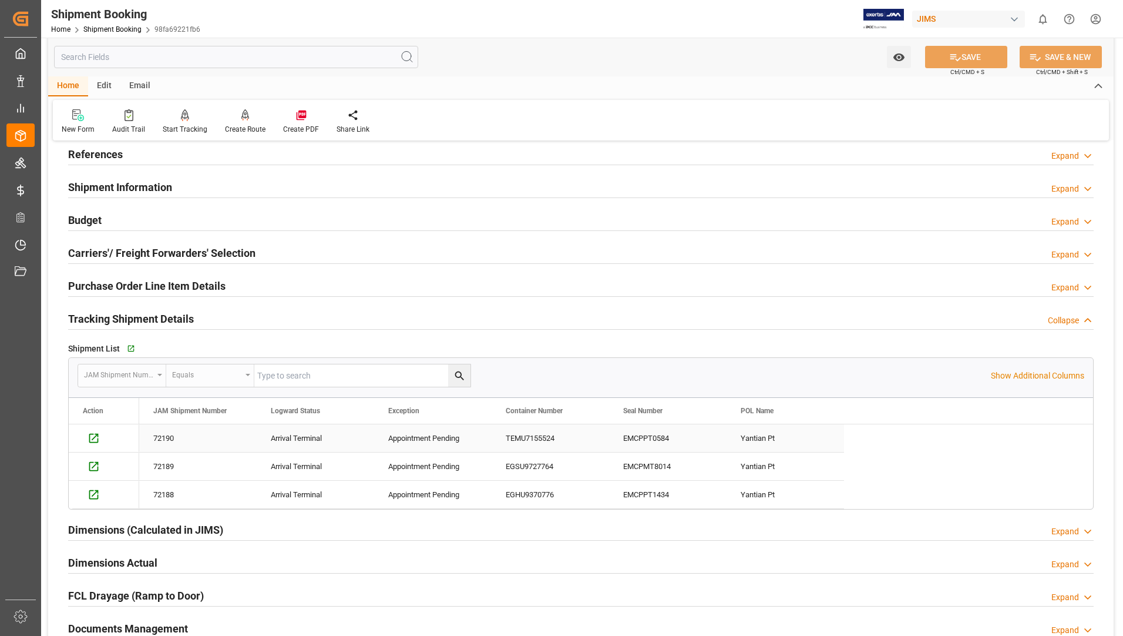
scroll to position [176, 0]
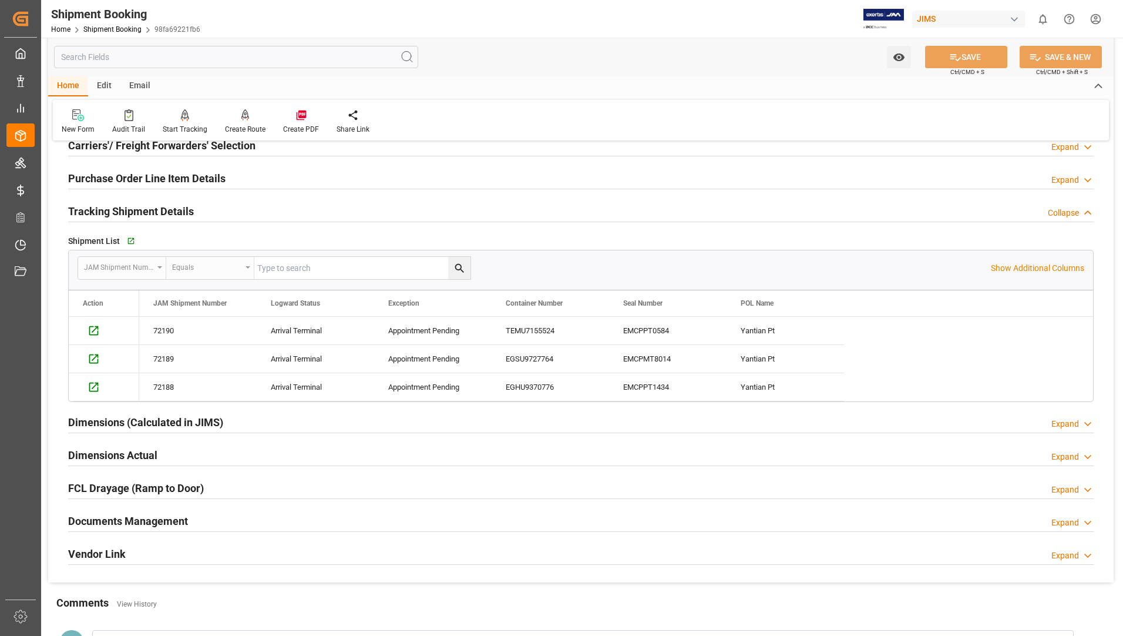
click at [127, 516] on h2 "Documents Management" at bounding box center [128, 521] width 120 height 16
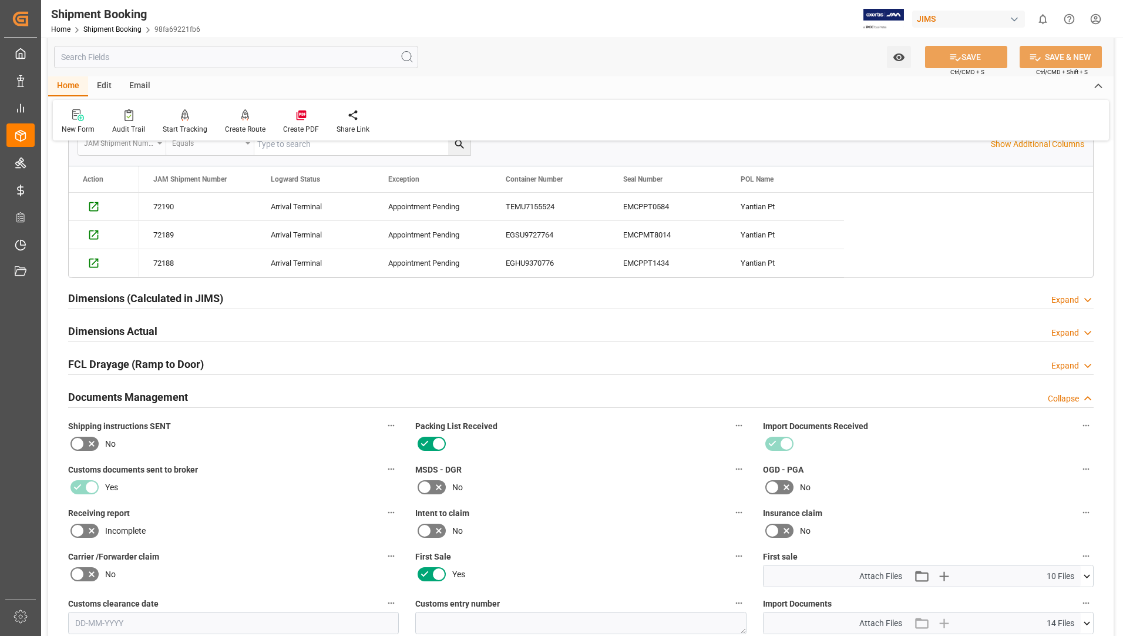
scroll to position [529, 0]
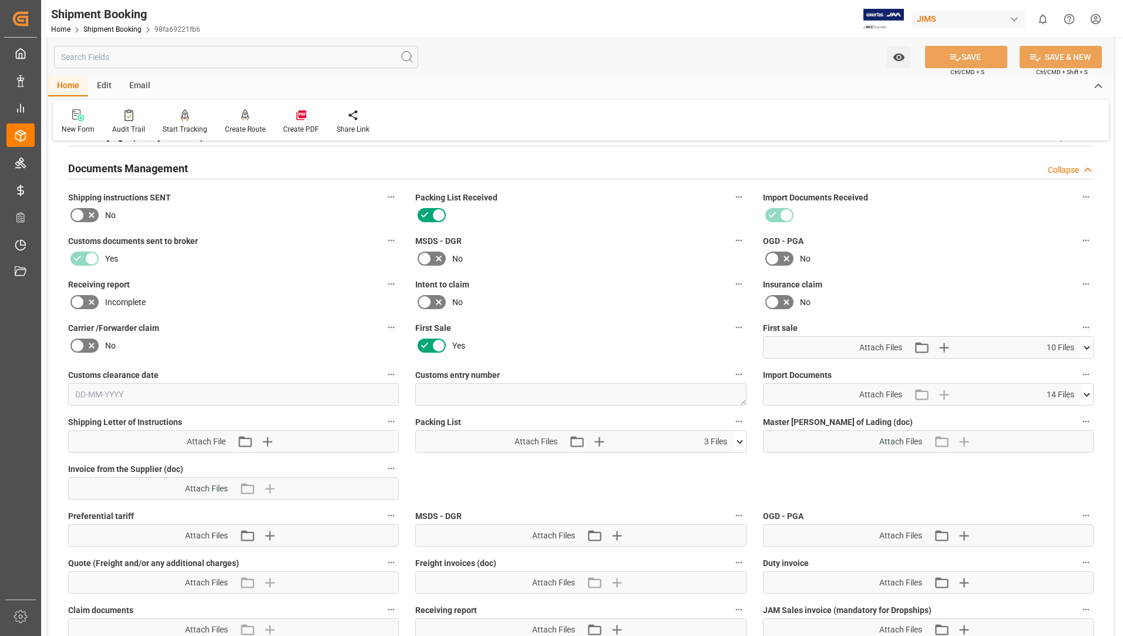
click at [739, 441] on icon at bounding box center [740, 441] width 12 height 12
click at [734, 463] on icon at bounding box center [733, 463] width 11 height 8
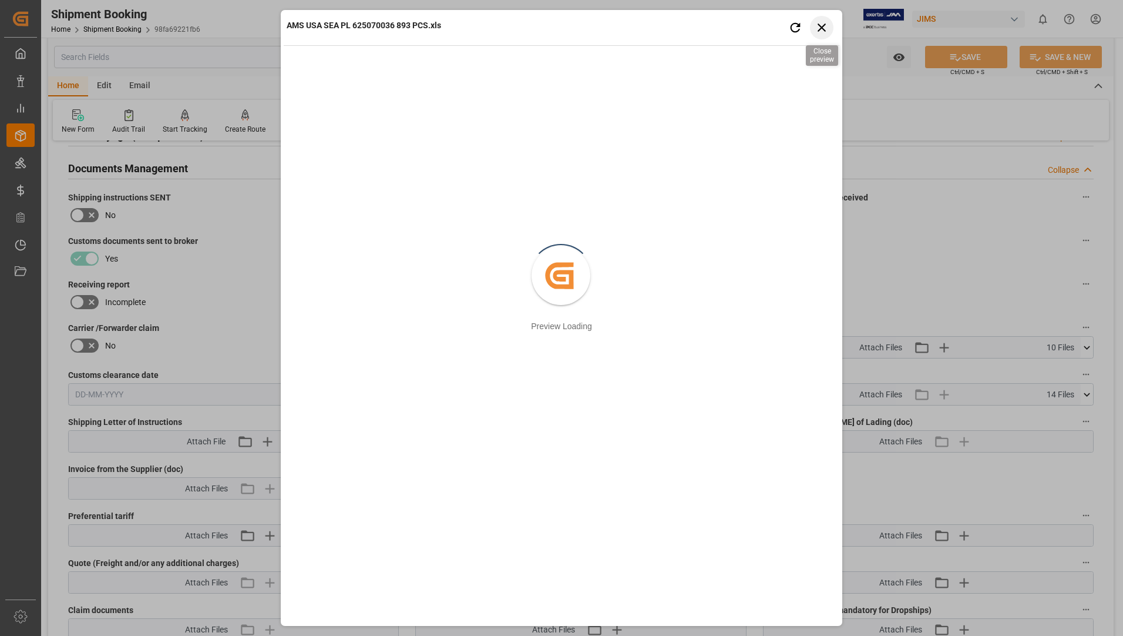
click at [827, 26] on icon "button" at bounding box center [822, 27] width 15 height 15
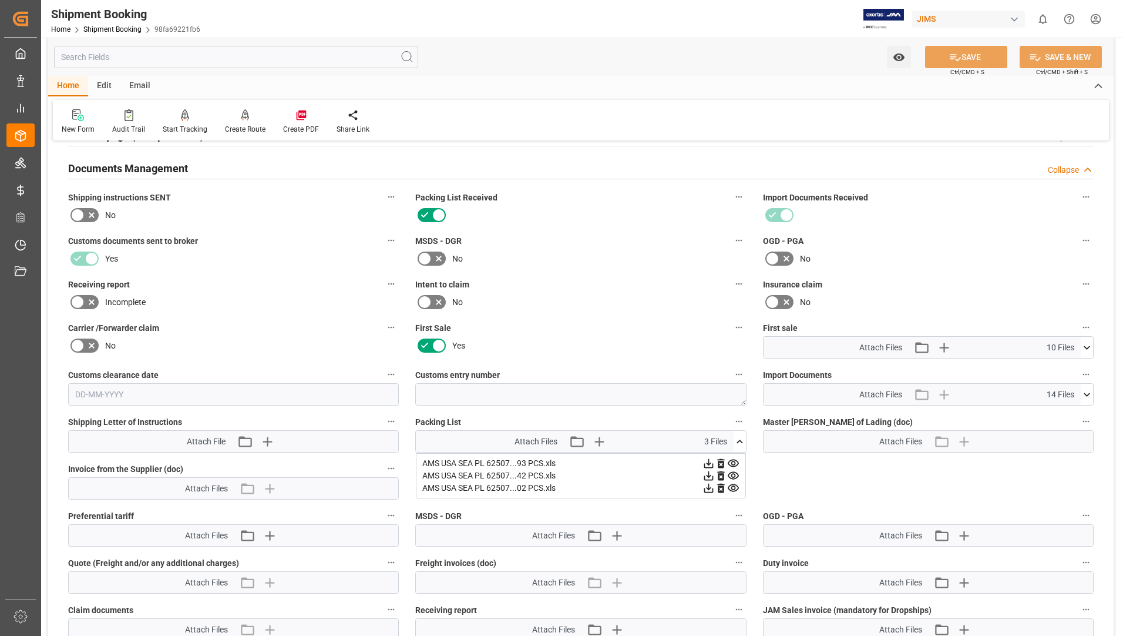
click at [705, 463] on icon at bounding box center [708, 463] width 9 height 9
click at [727, 470] on icon at bounding box center [733, 475] width 12 height 12
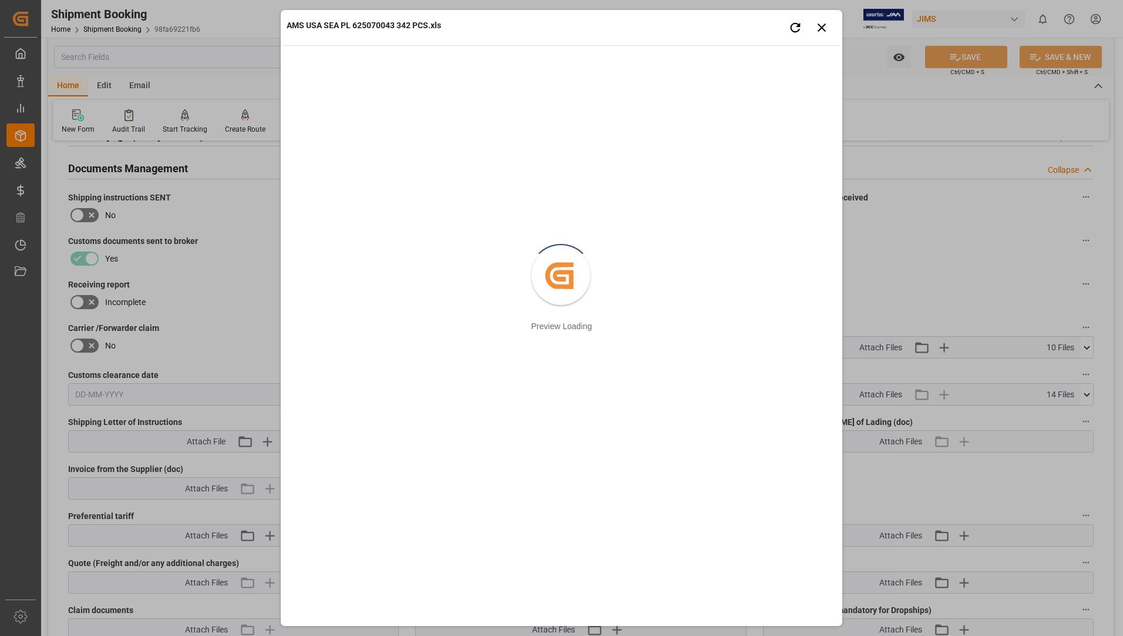
click at [818, 13] on div "AMS USA SEA PL 625070043 342 PCS.xls Retry Close preview" at bounding box center [562, 29] width 556 height 32
click at [829, 26] on button "Close preview" at bounding box center [821, 27] width 23 height 23
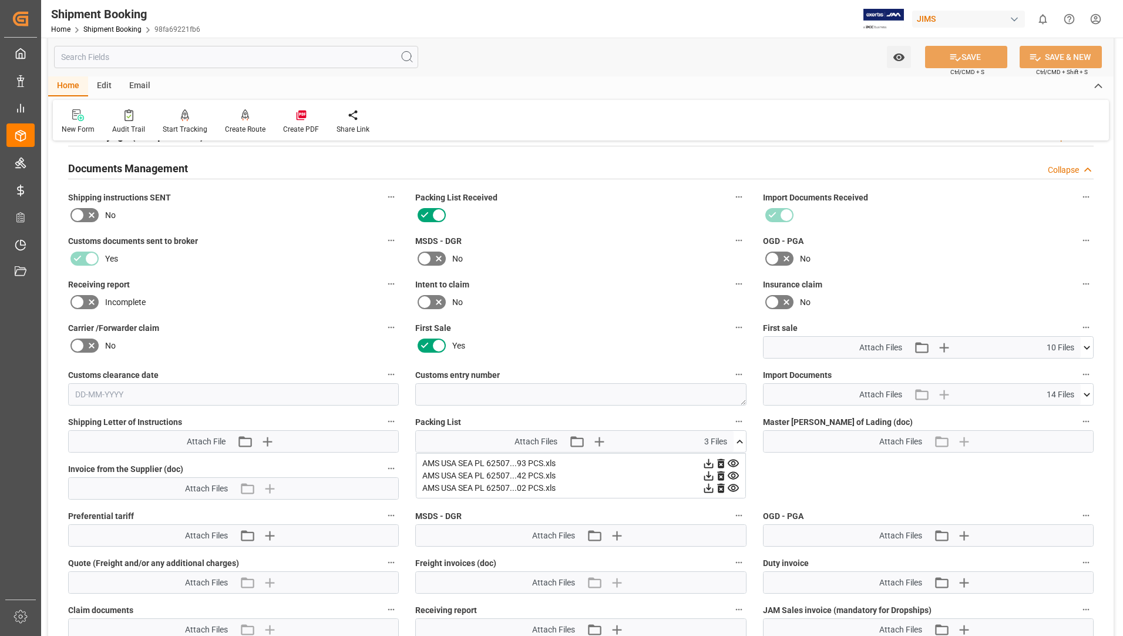
click at [707, 475] on icon at bounding box center [708, 475] width 9 height 9
click at [735, 487] on icon at bounding box center [733, 488] width 11 height 8
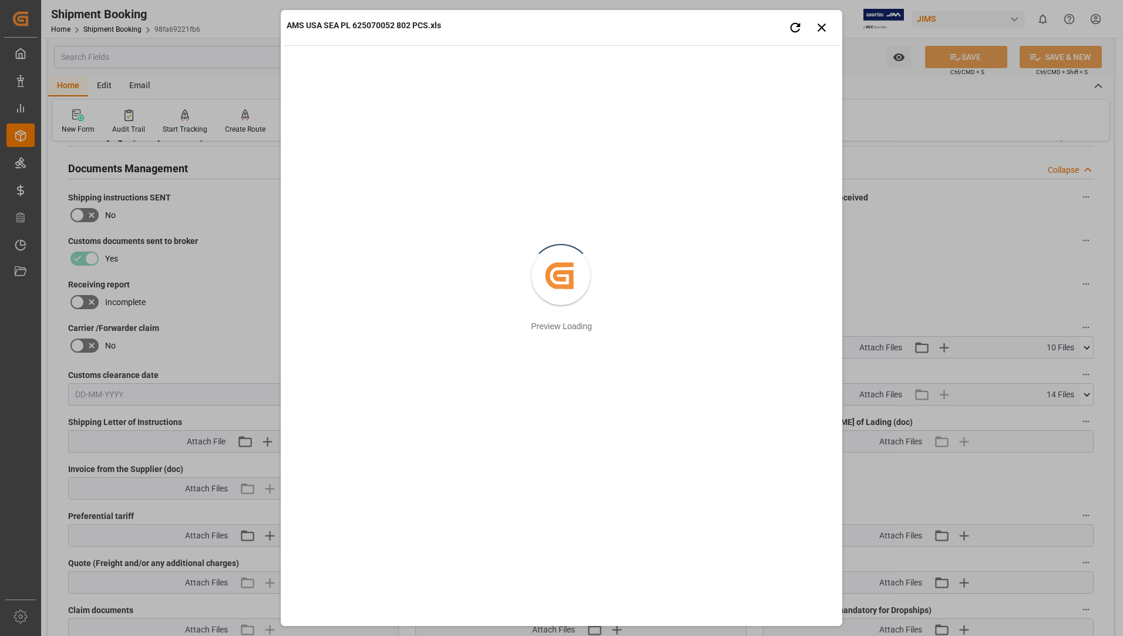
click at [831, 18] on div "Retry Close preview" at bounding box center [807, 27] width 53 height 23
click at [820, 25] on icon "button" at bounding box center [822, 27] width 8 height 8
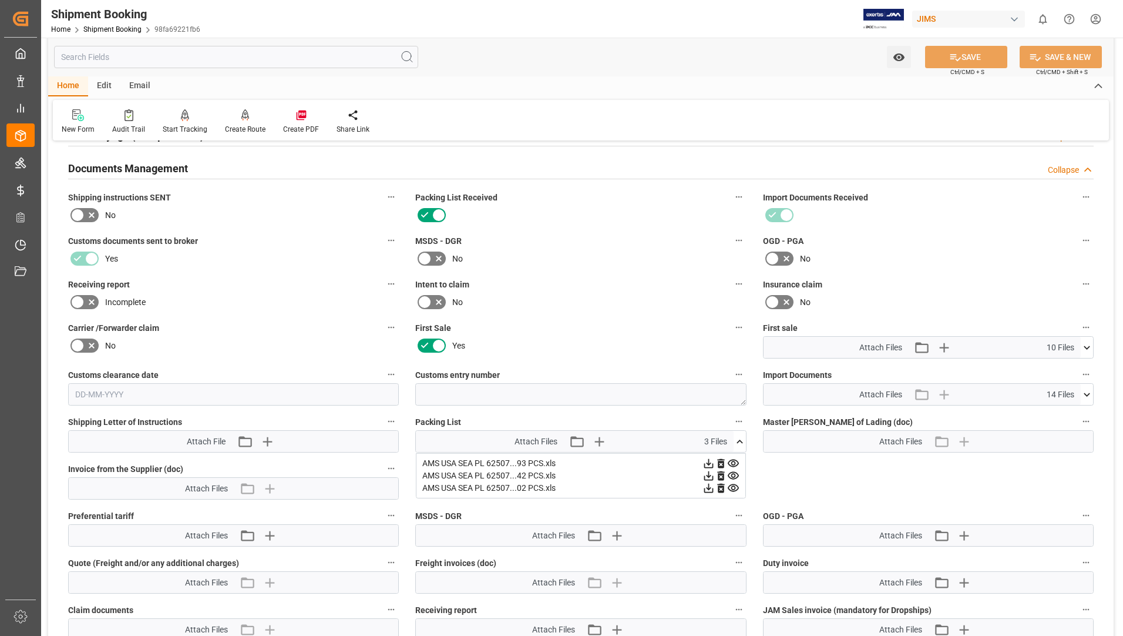
click at [710, 485] on icon at bounding box center [708, 488] width 12 height 12
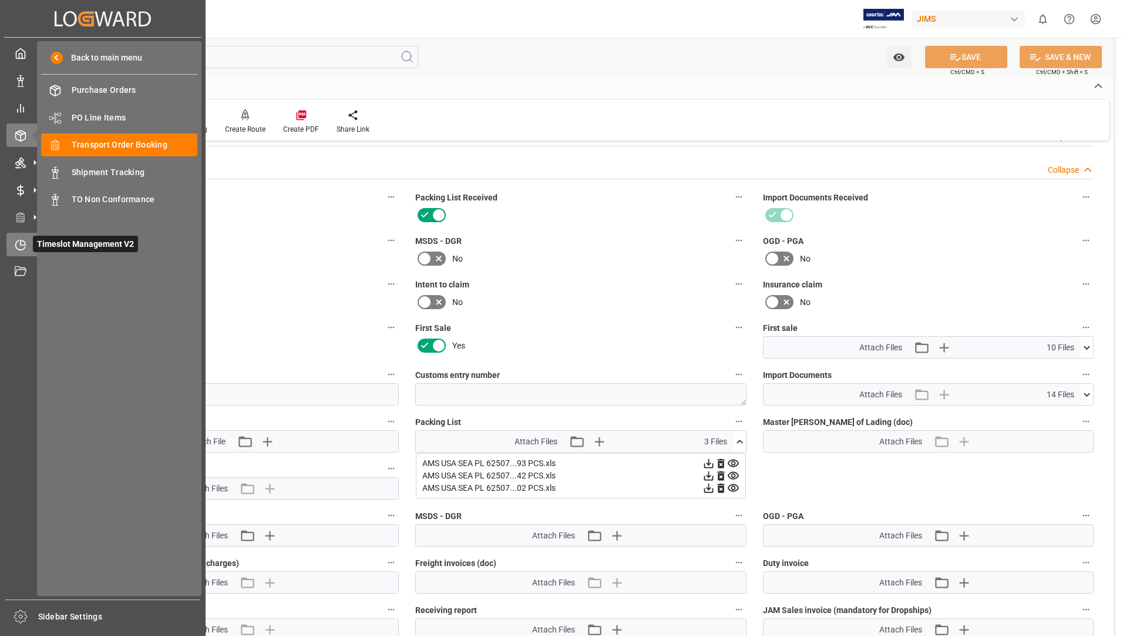
click at [88, 241] on span "Timeslot Management V2" at bounding box center [85, 244] width 105 height 16
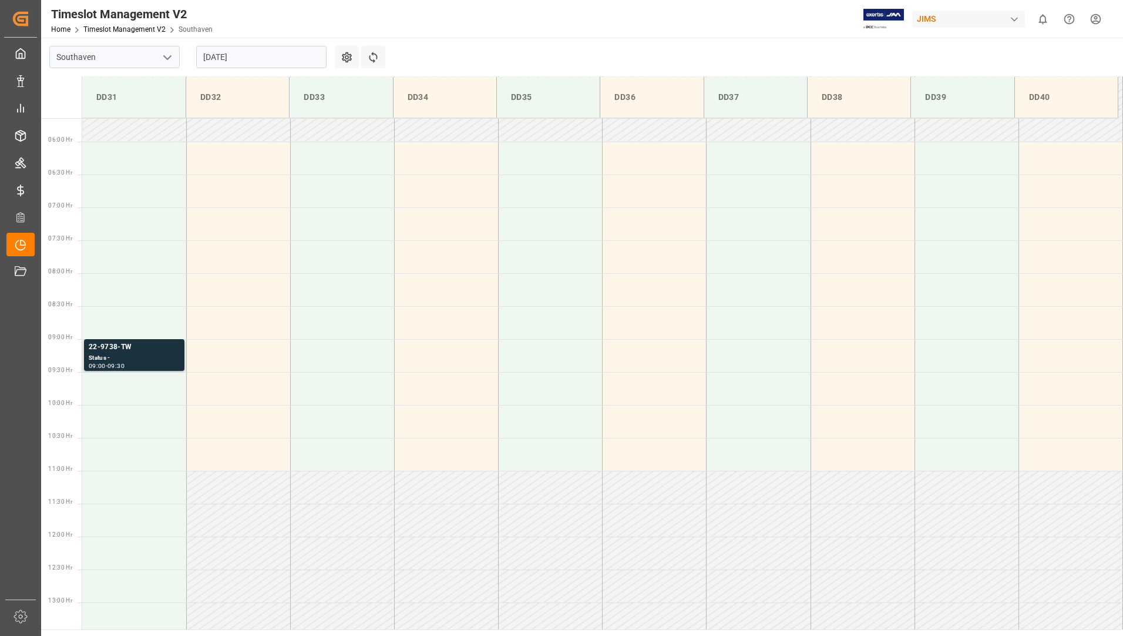
scroll to position [387, 0]
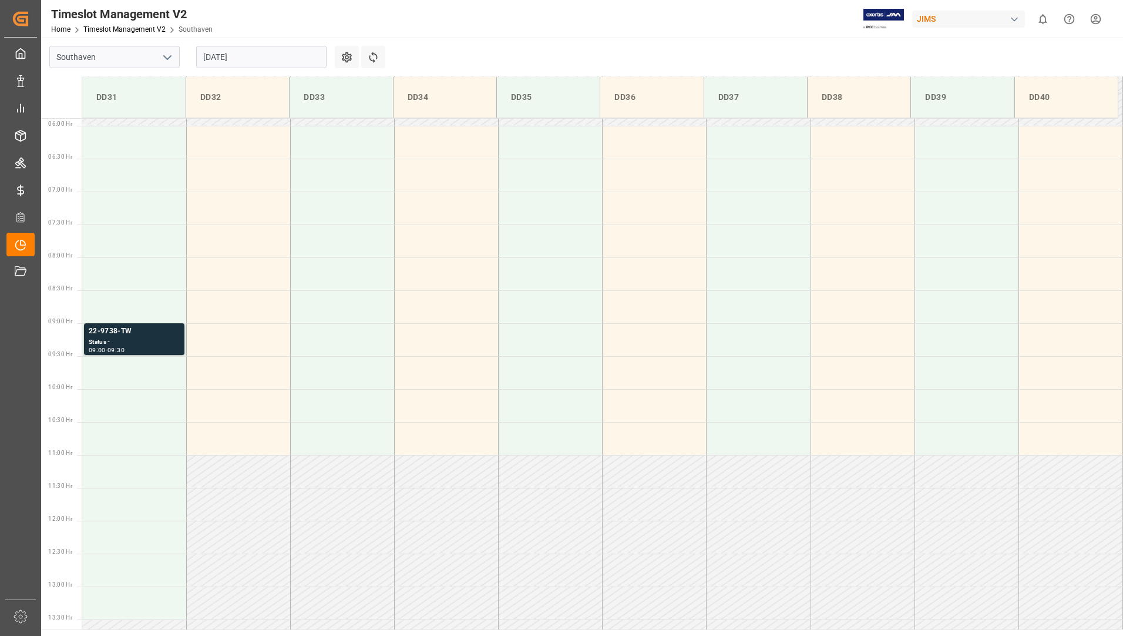
click at [255, 61] on input "[DATE]" at bounding box center [261, 57] width 130 height 22
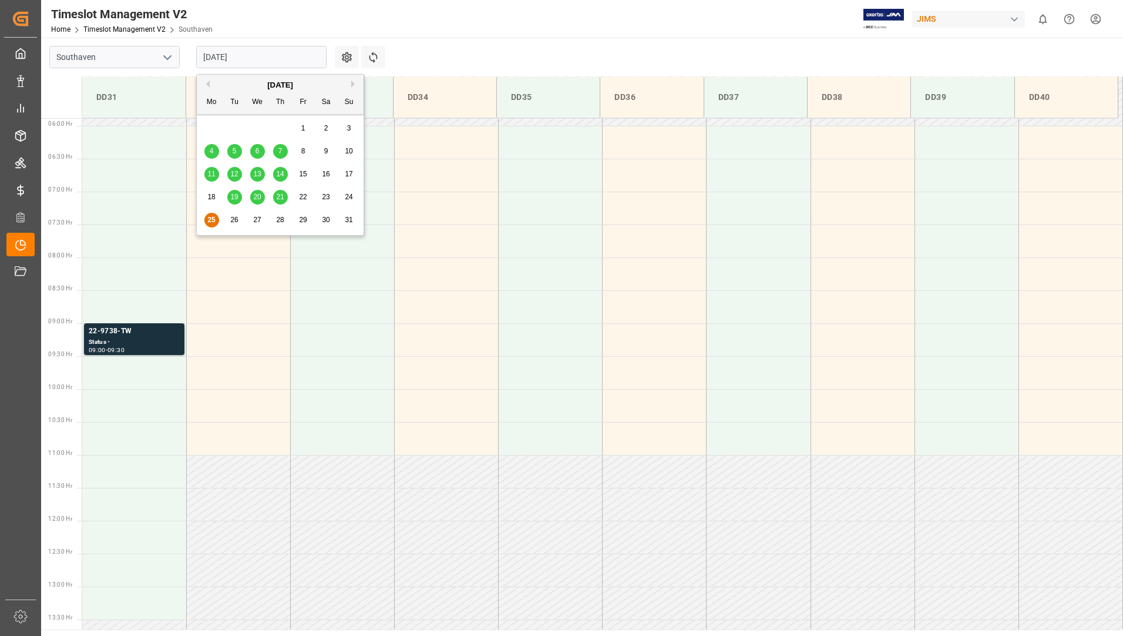
click at [237, 193] on span "19" at bounding box center [234, 197] width 8 height 8
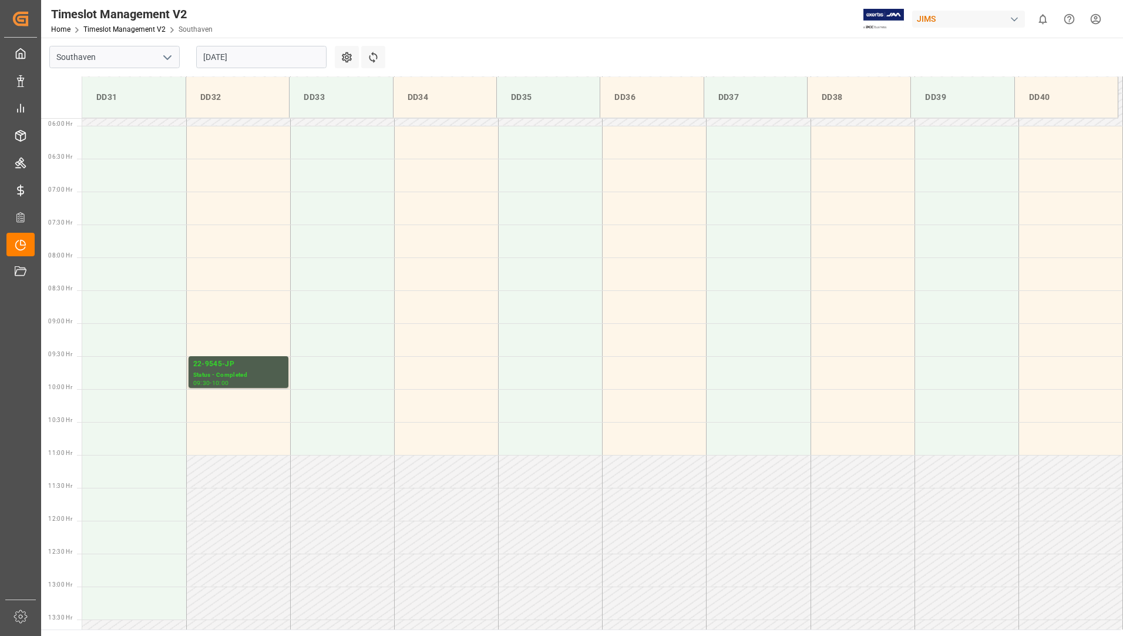
click at [263, 55] on input "[DATE]" at bounding box center [261, 57] width 130 height 22
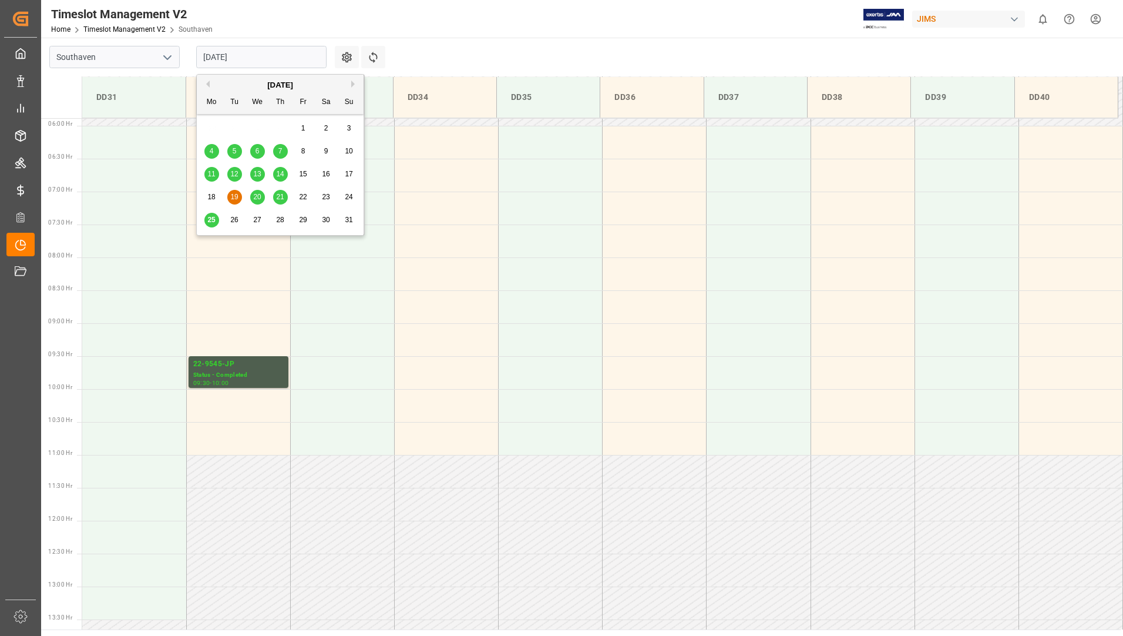
click at [260, 197] on span "20" at bounding box center [257, 197] width 8 height 8
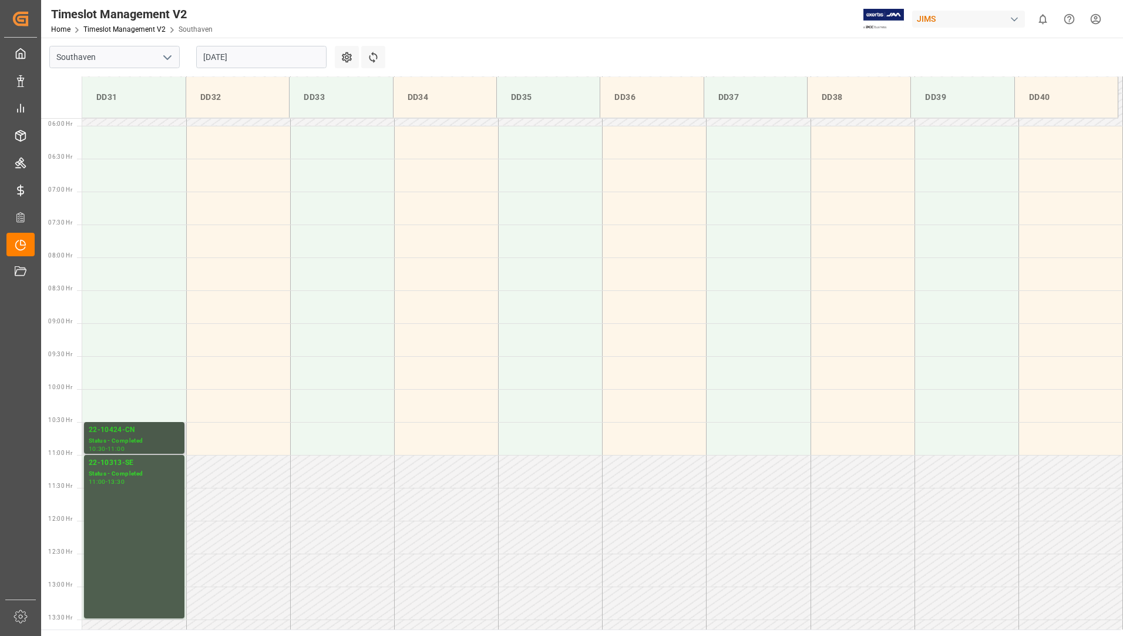
click at [142, 432] on div "22-10424-CN" at bounding box center [134, 430] width 91 height 12
click at [138, 473] on div "Status - Completed" at bounding box center [134, 474] width 91 height 10
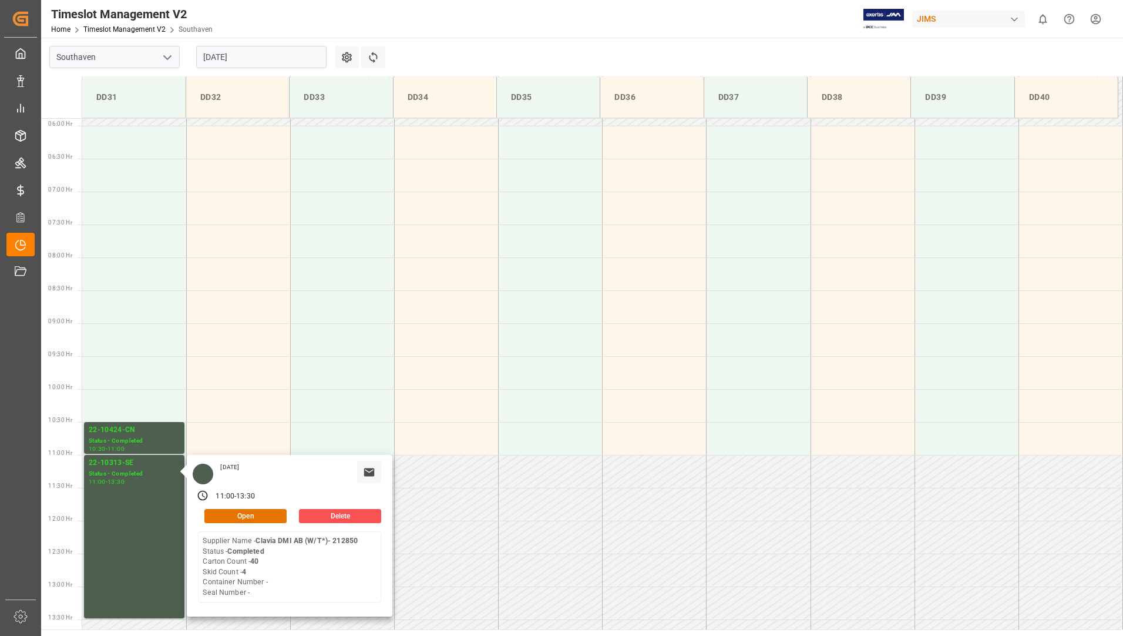
click at [276, 53] on input "[DATE]" at bounding box center [261, 57] width 130 height 22
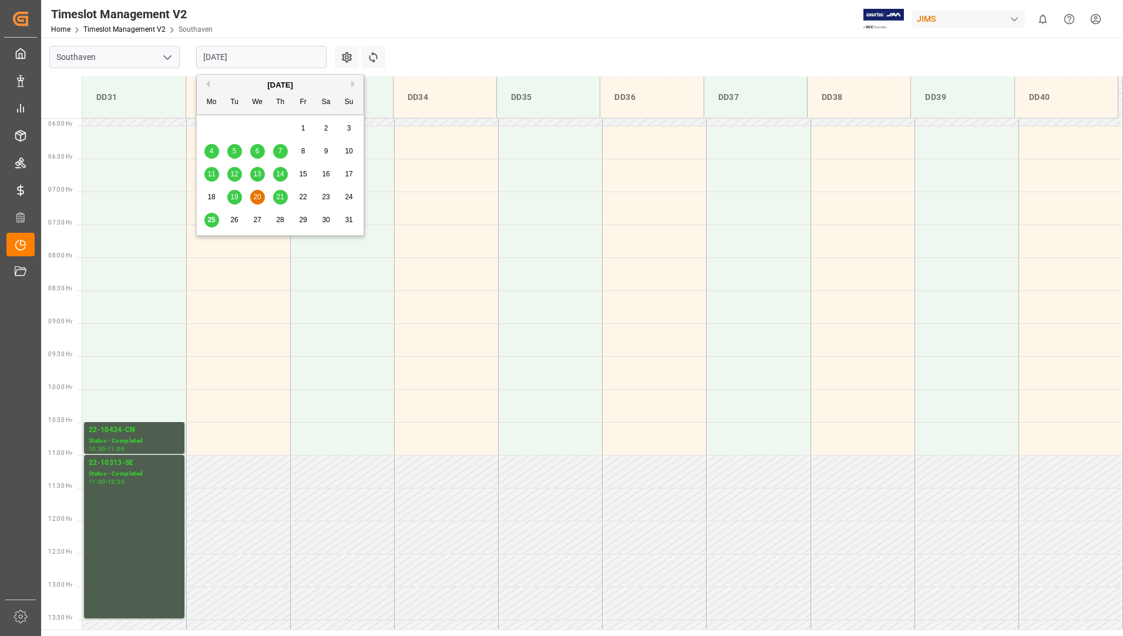
click at [285, 197] on div "21" at bounding box center [280, 197] width 15 height 14
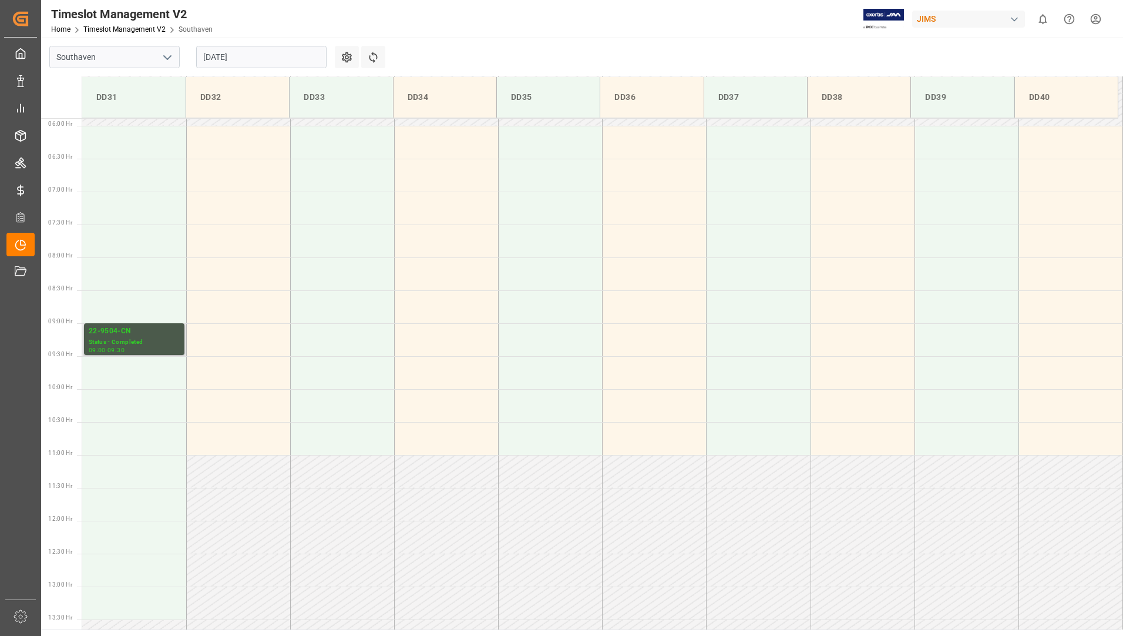
click at [141, 333] on div "22-9504-CN" at bounding box center [134, 331] width 91 height 12
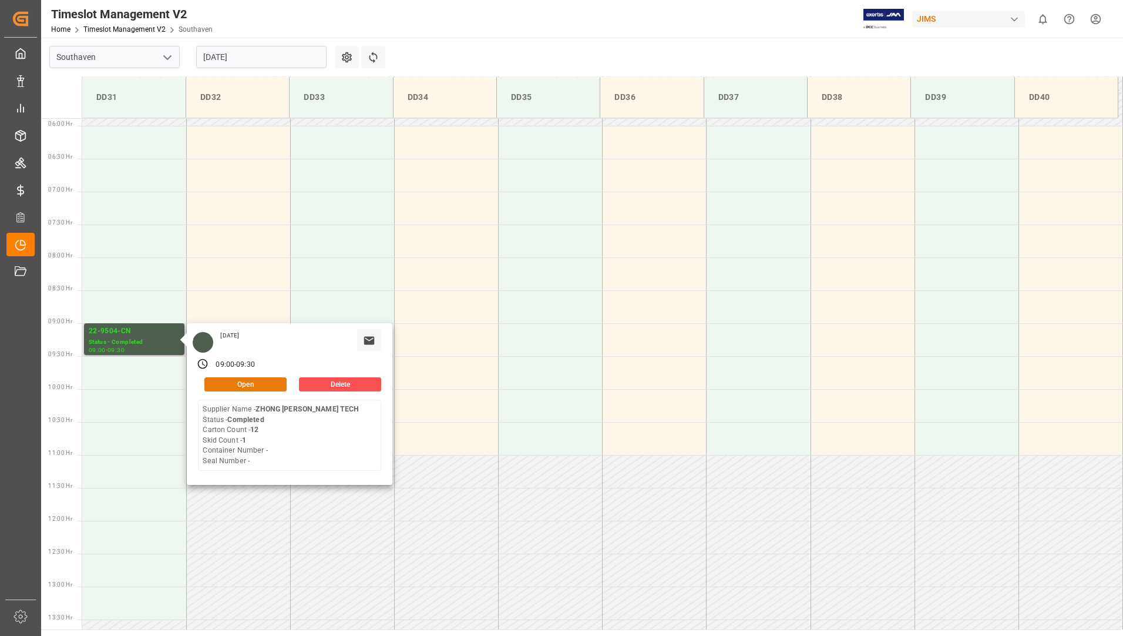
click at [247, 381] on button "Open" at bounding box center [245, 384] width 82 height 14
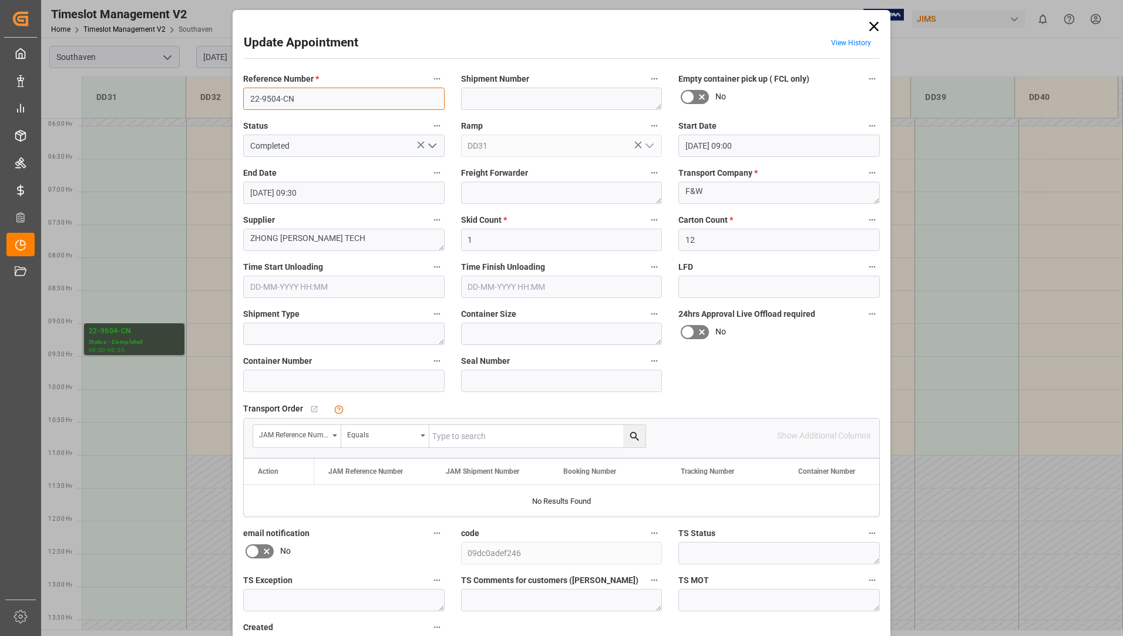
drag, startPoint x: 246, startPoint y: 96, endPoint x: 303, endPoint y: 102, distance: 57.8
click at [304, 99] on input "22-9504-CN" at bounding box center [343, 99] width 201 height 22
click at [461, 436] on input "text" at bounding box center [537, 436] width 216 height 22
type input "22-9504-cn"
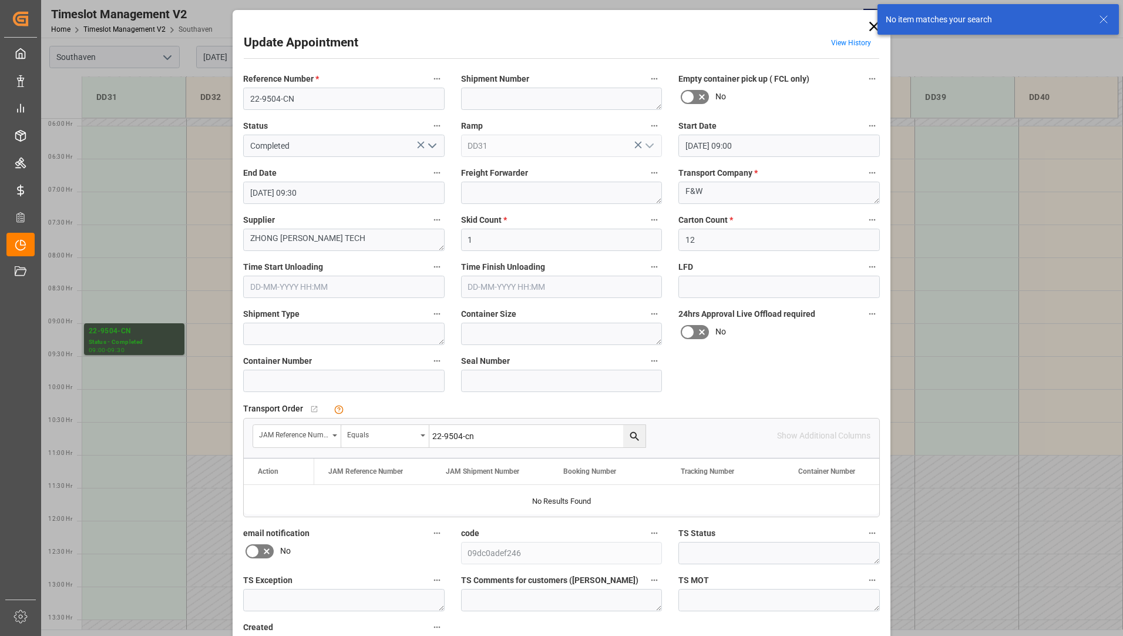
click at [869, 32] on icon at bounding box center [874, 26] width 16 height 16
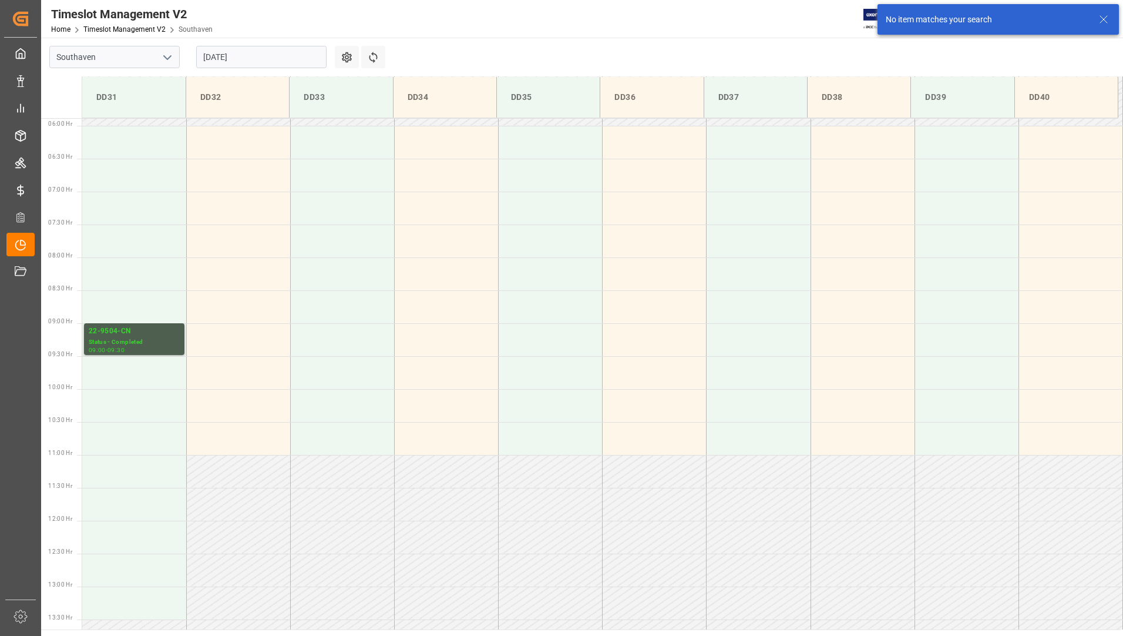
click at [254, 58] on input "[DATE]" at bounding box center [261, 57] width 130 height 22
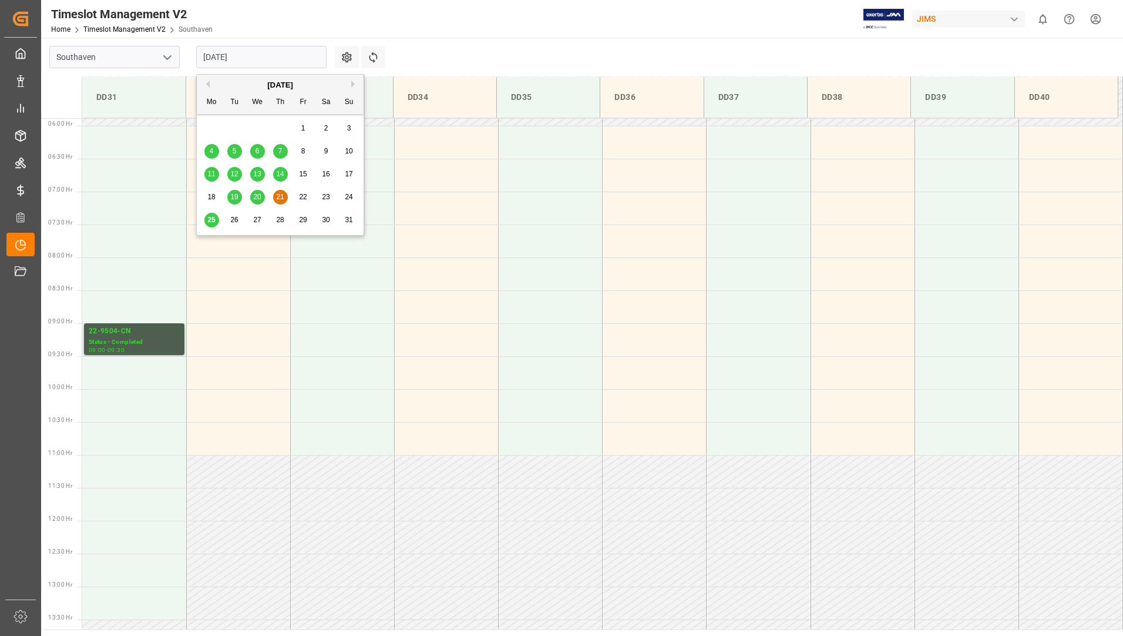
click at [302, 197] on span "22" at bounding box center [303, 197] width 8 height 8
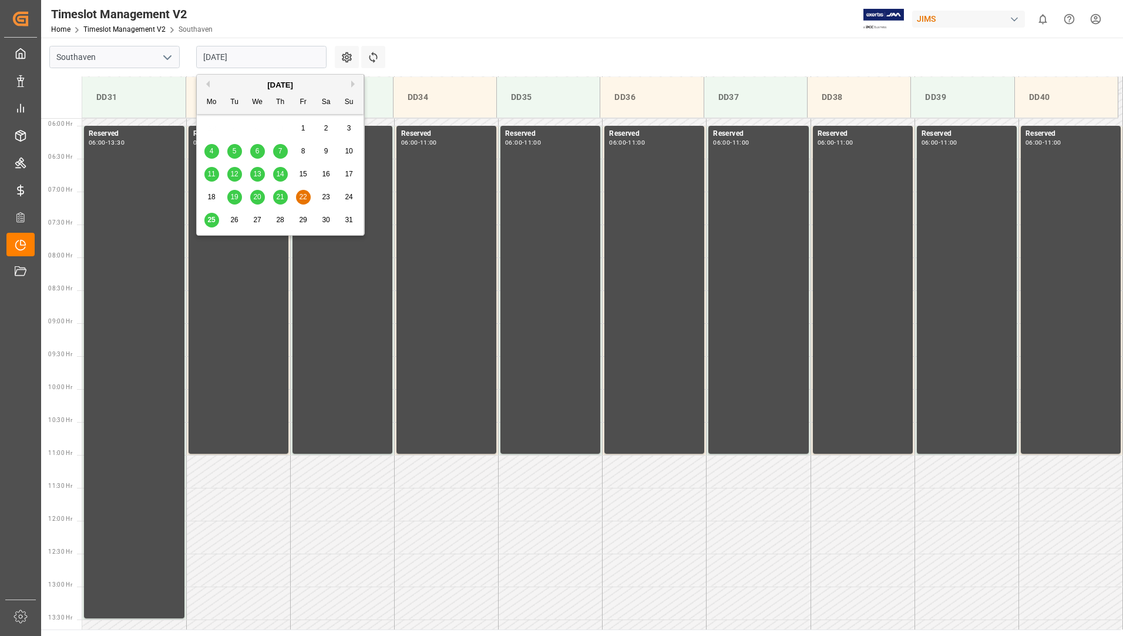
click at [281, 50] on input "[DATE]" at bounding box center [261, 57] width 130 height 22
click at [236, 194] on span "19" at bounding box center [234, 197] width 8 height 8
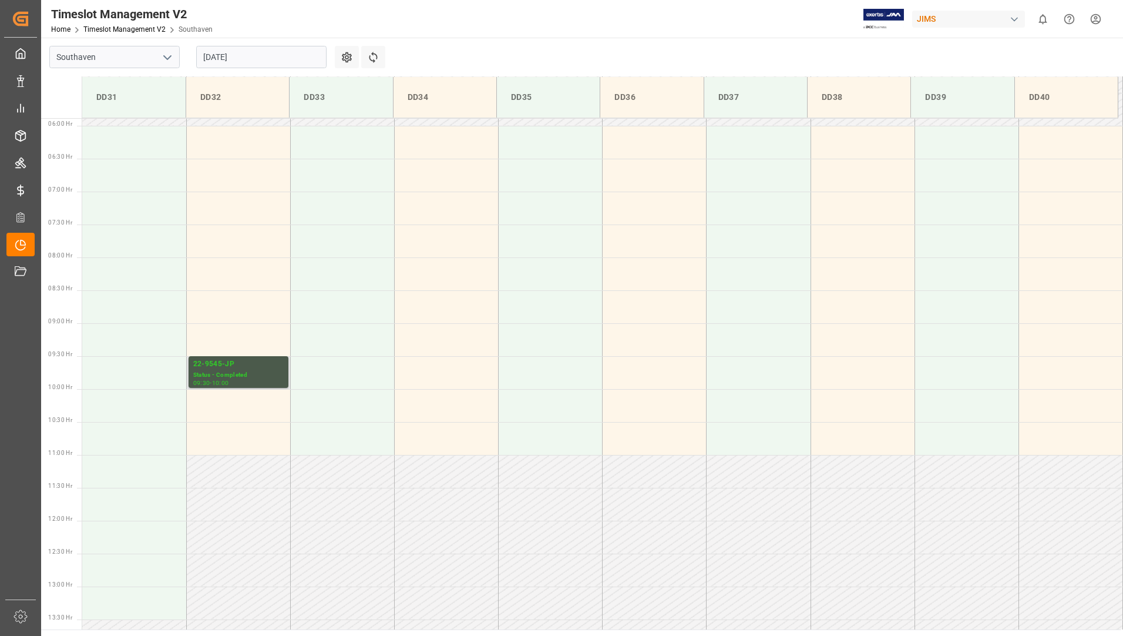
click at [227, 378] on div "Status - Completed" at bounding box center [238, 375] width 90 height 10
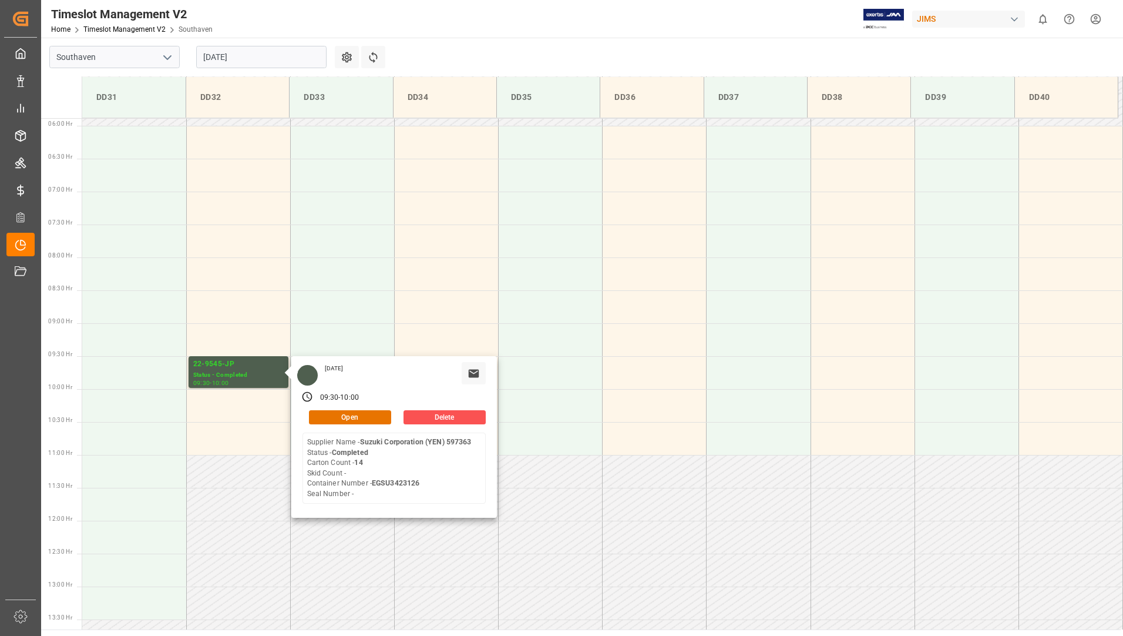
click at [310, 55] on input "[DATE]" at bounding box center [261, 57] width 130 height 22
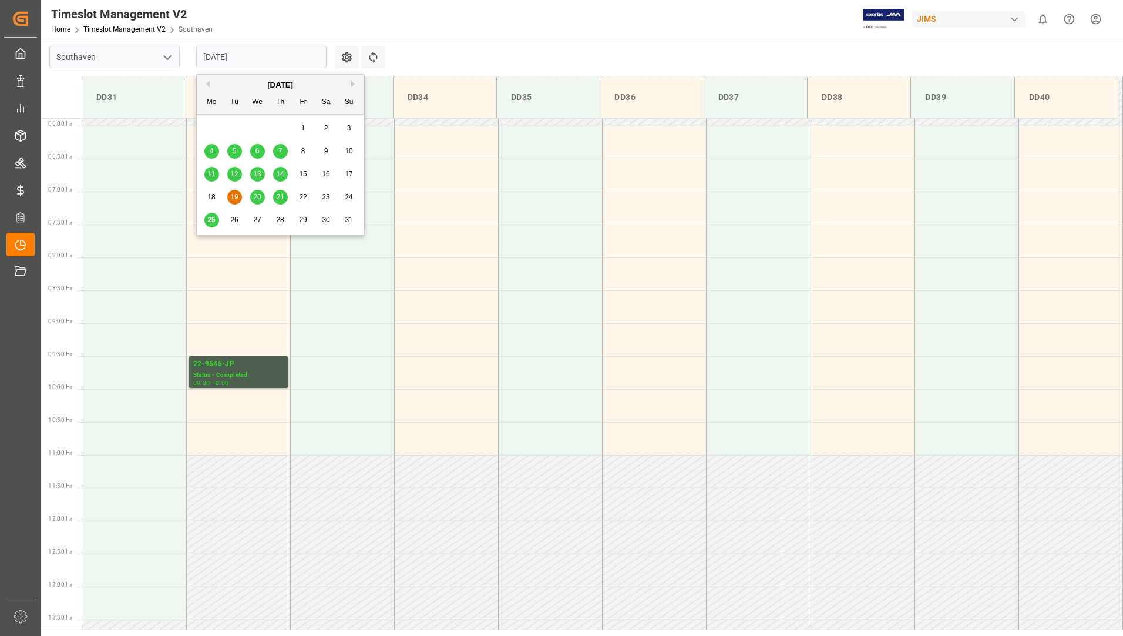
click at [253, 198] on span "20" at bounding box center [257, 197] width 8 height 8
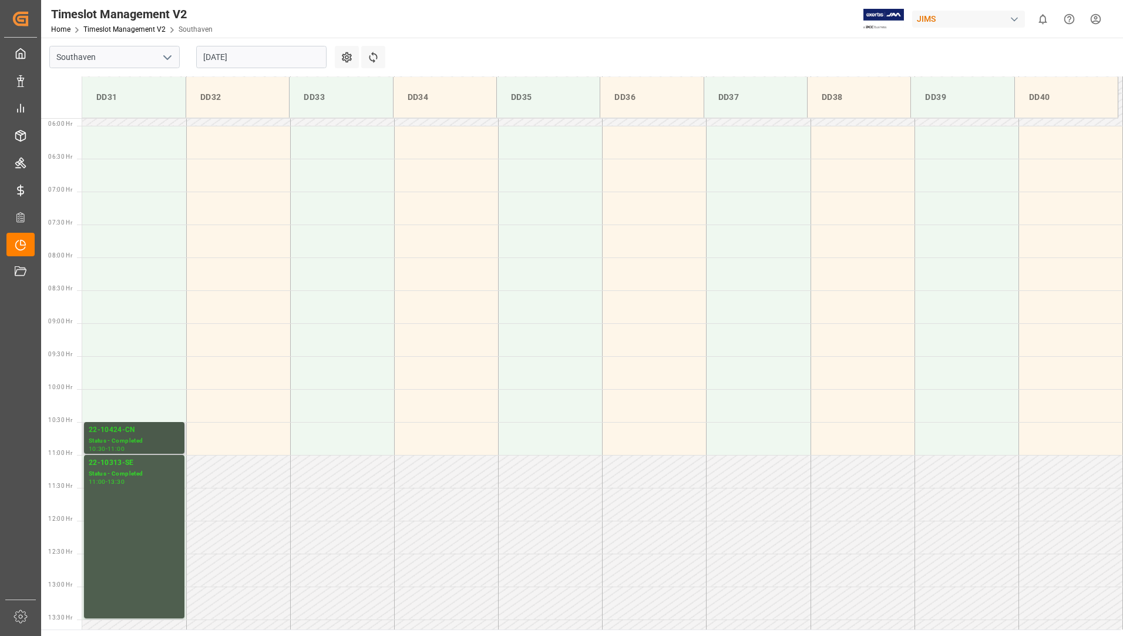
click at [112, 439] on div "Status - Completed" at bounding box center [134, 441] width 91 height 10
click at [149, 483] on div "11:00 - 13:30" at bounding box center [134, 482] width 91 height 6
click at [138, 440] on div "Status - Completed" at bounding box center [134, 441] width 91 height 10
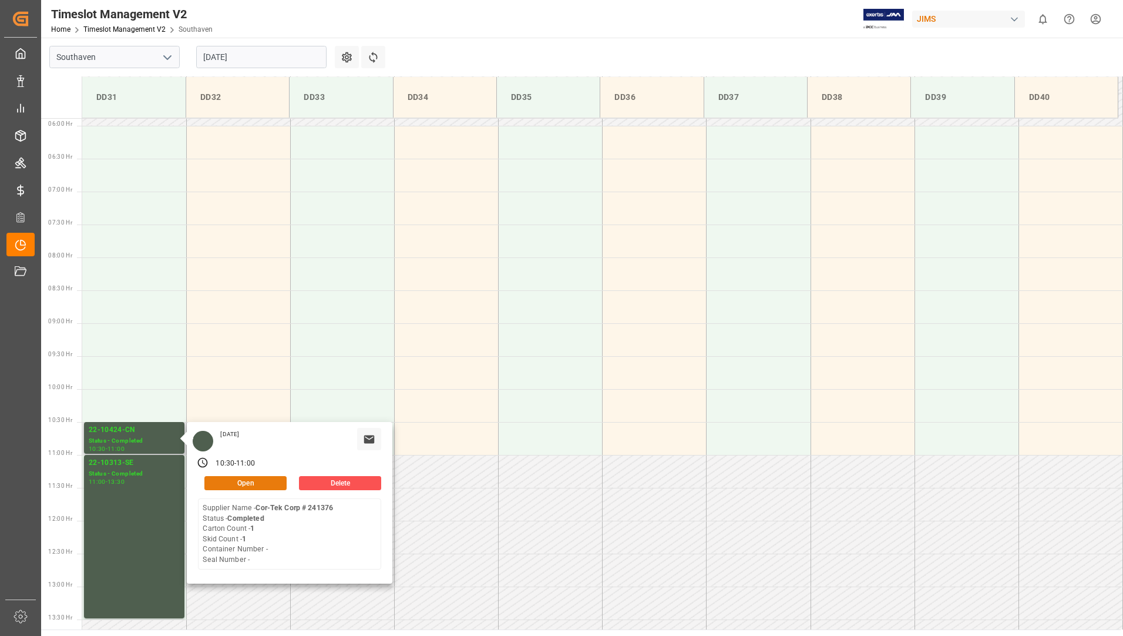
click at [239, 478] on button "Open" at bounding box center [245, 483] width 82 height 14
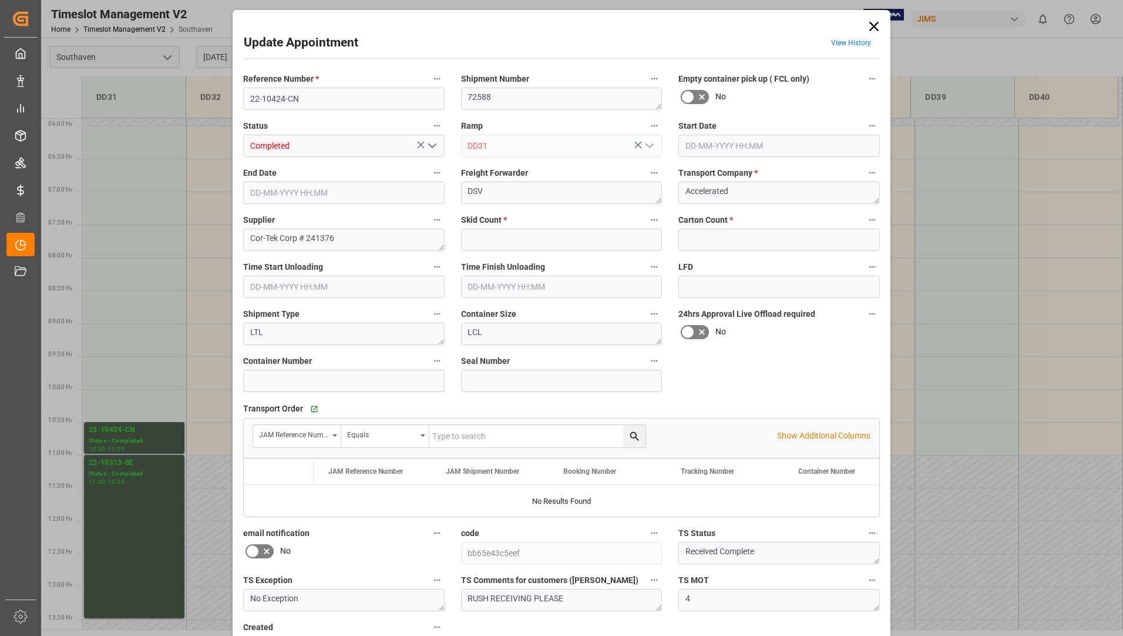
type input "1"
type input "[DATE] 10:30"
type input "[DATE] 11:00"
type input "[DATE] 14:15"
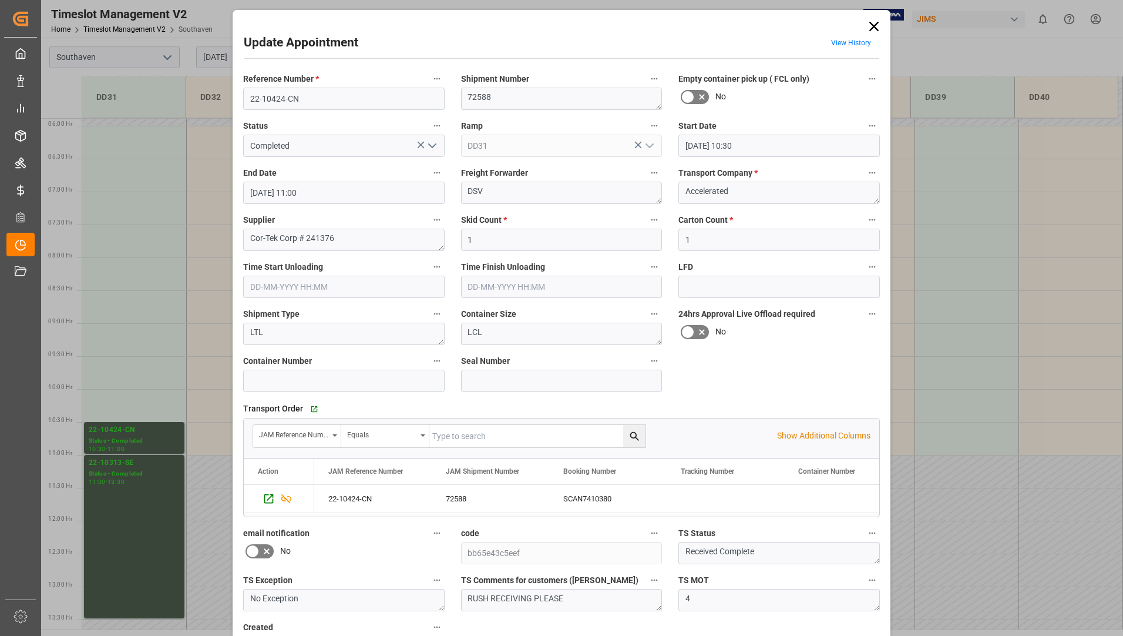
click at [872, 24] on icon at bounding box center [874, 26] width 16 height 16
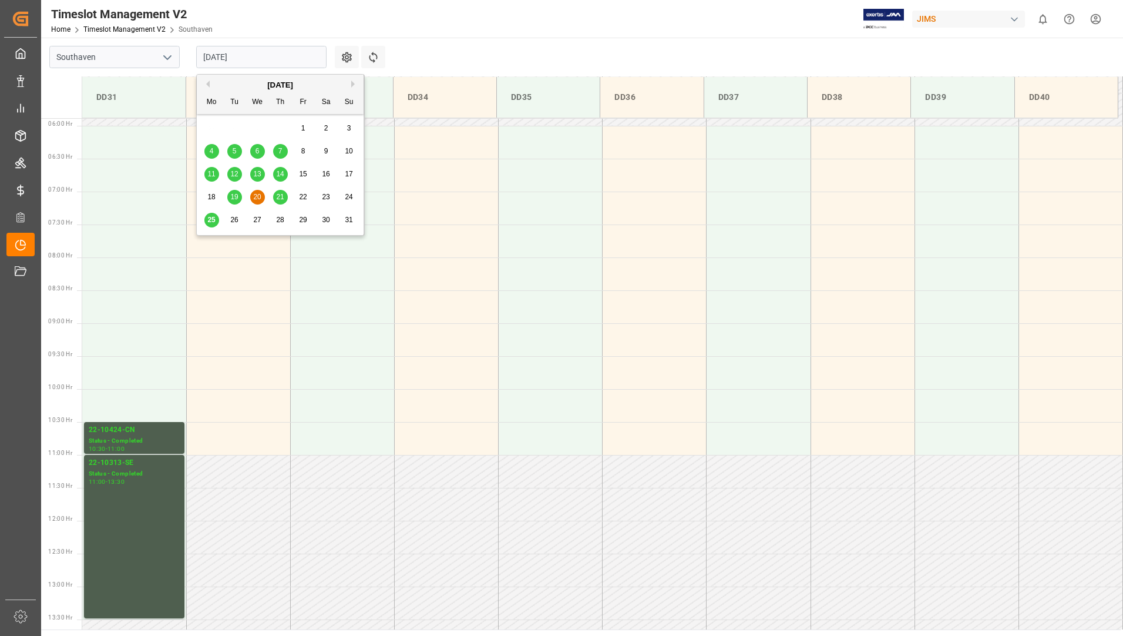
click at [287, 54] on input "[DATE]" at bounding box center [261, 57] width 130 height 22
click at [277, 193] on span "21" at bounding box center [280, 197] width 8 height 8
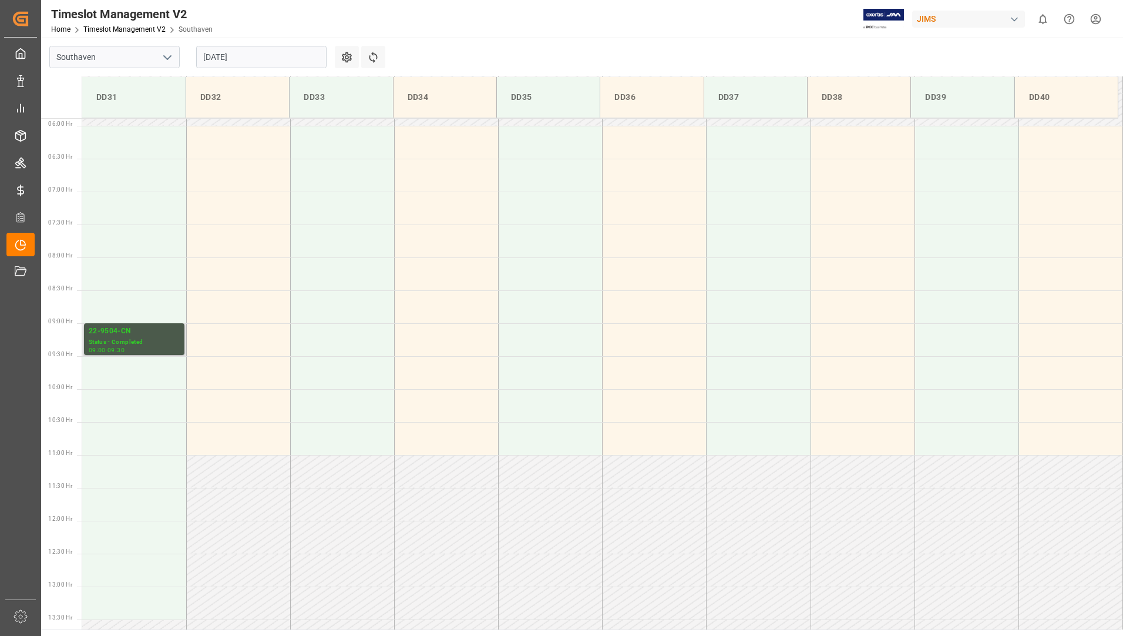
click at [130, 339] on div "Status - Completed" at bounding box center [134, 342] width 91 height 10
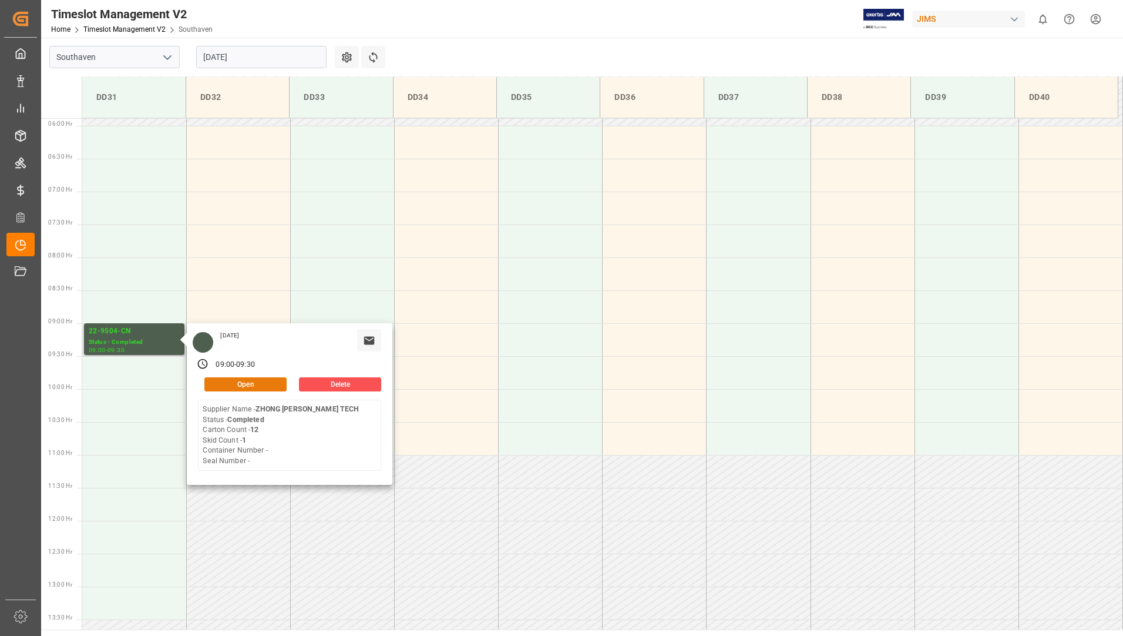
click at [255, 382] on button "Open" at bounding box center [245, 384] width 82 height 14
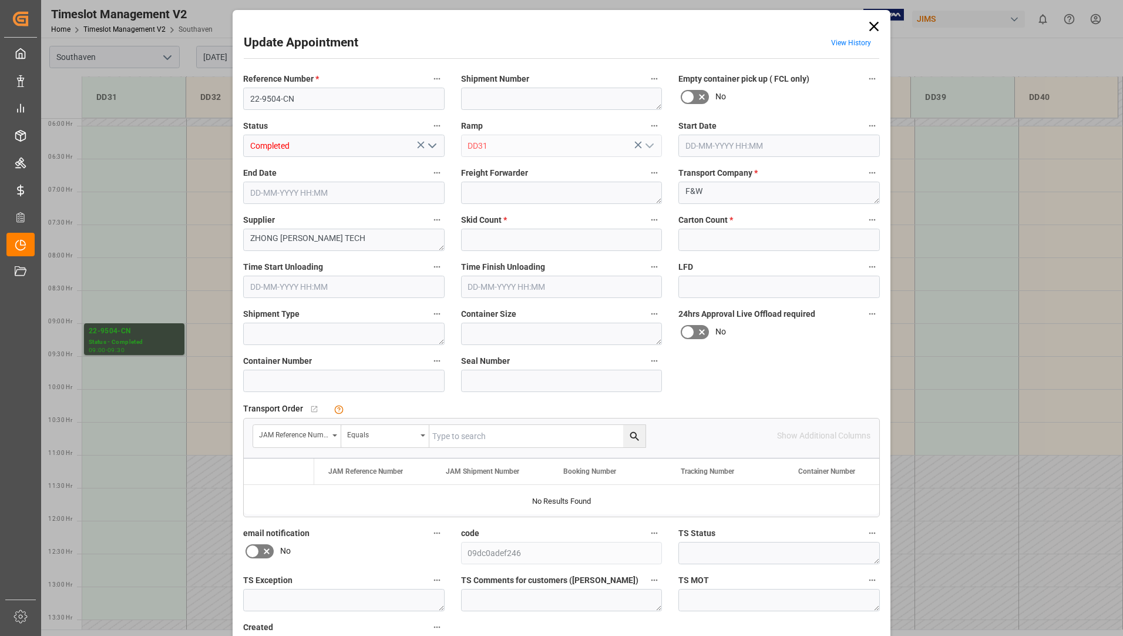
type input "1"
type input "12"
type input "[DATE] 09:00"
type input "[DATE] 09:30"
type input "[DATE] 20:18"
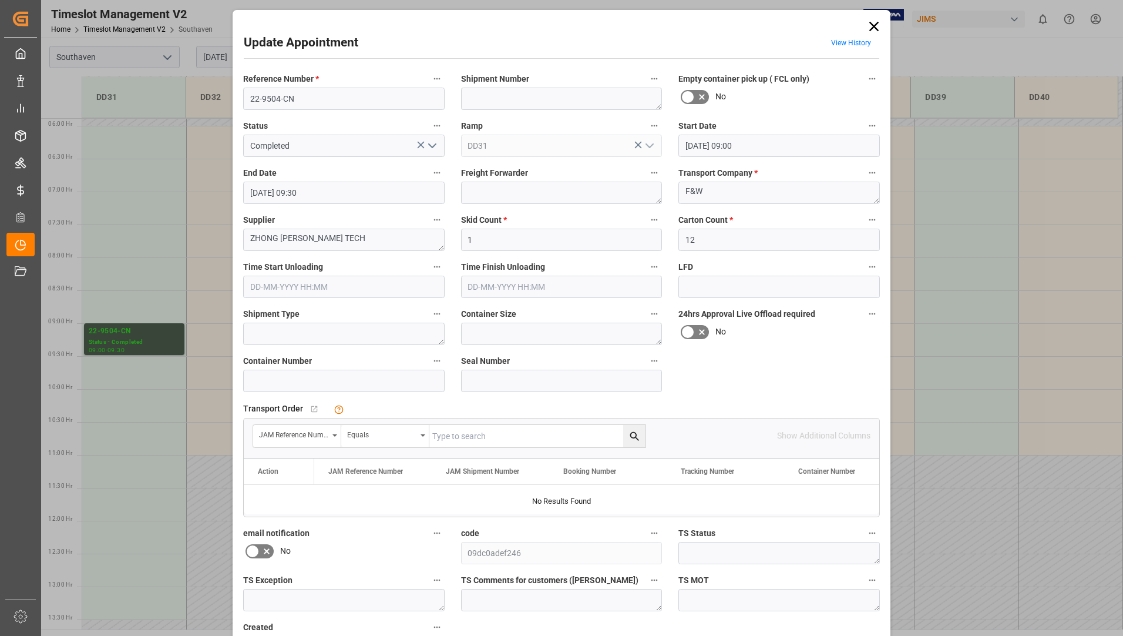
click at [873, 26] on icon at bounding box center [873, 26] width 9 height 9
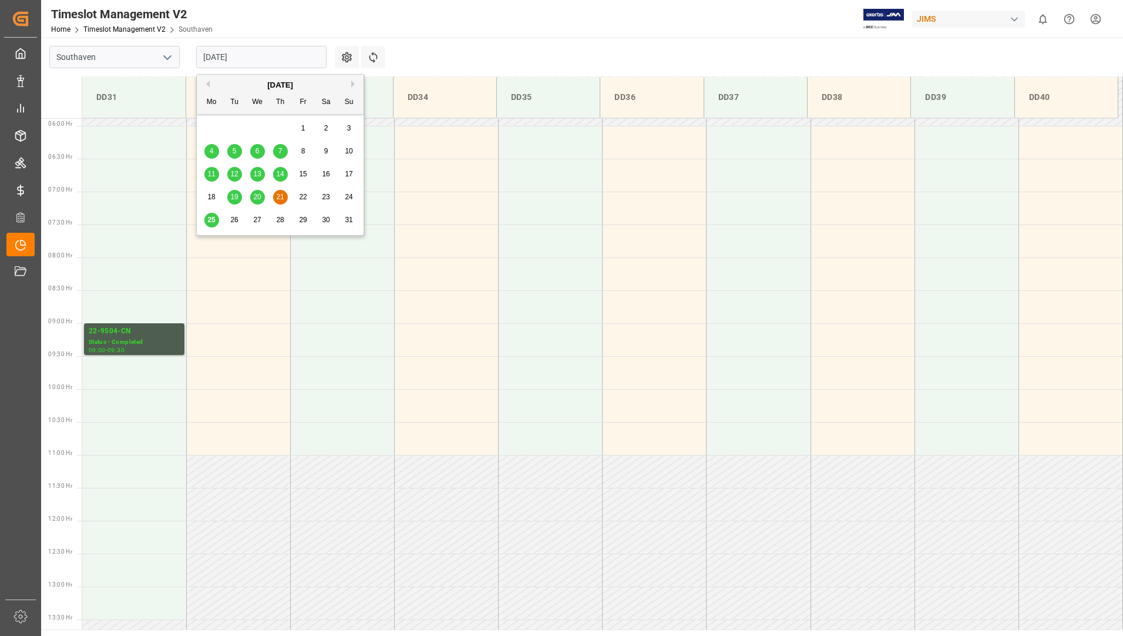
click at [292, 53] on input "[DATE]" at bounding box center [261, 57] width 130 height 22
click at [301, 199] on span "22" at bounding box center [303, 197] width 8 height 8
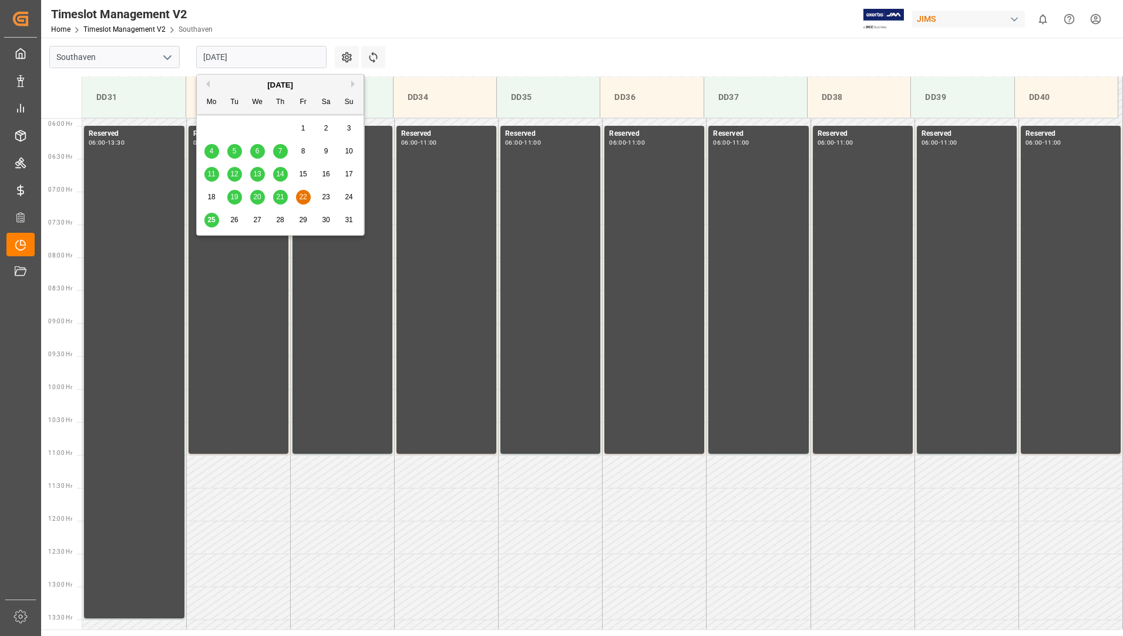
click at [234, 50] on input "[DATE]" at bounding box center [261, 57] width 130 height 22
click at [209, 219] on span "25" at bounding box center [211, 220] width 8 height 8
